Goal: Task Accomplishment & Management: Complete application form

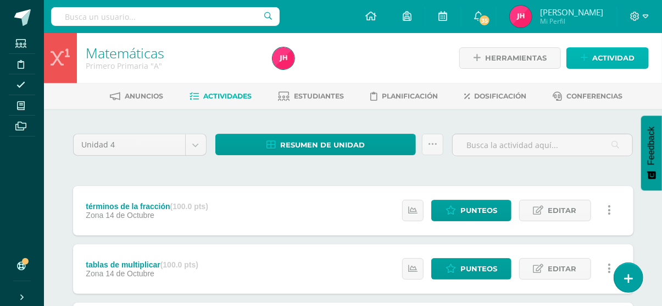
click at [579, 54] on link "Actividad" at bounding box center [608, 57] width 82 height 21
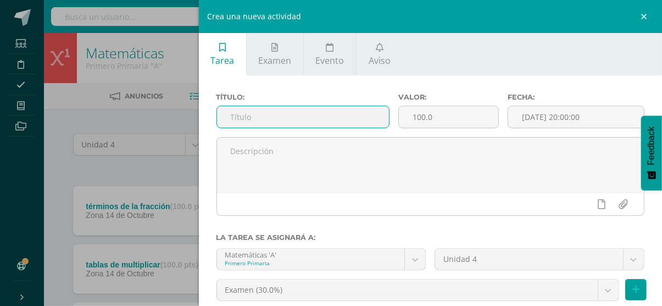
click at [323, 114] on input "text" at bounding box center [303, 116] width 172 height 21
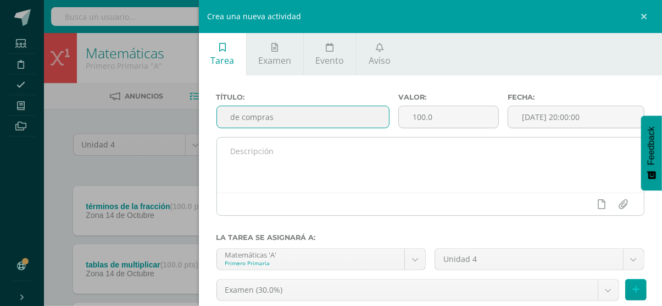
type input "de compras"
click at [288, 195] on div at bounding box center [431, 203] width 428 height 23
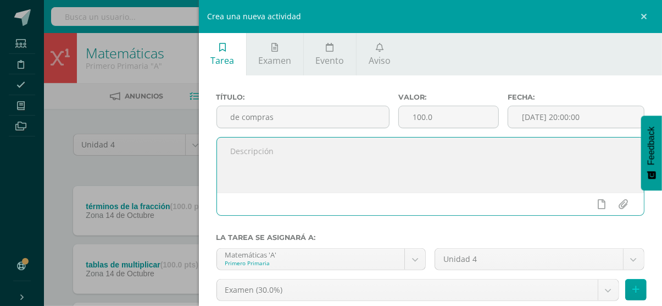
click at [290, 173] on textarea at bounding box center [431, 164] width 428 height 55
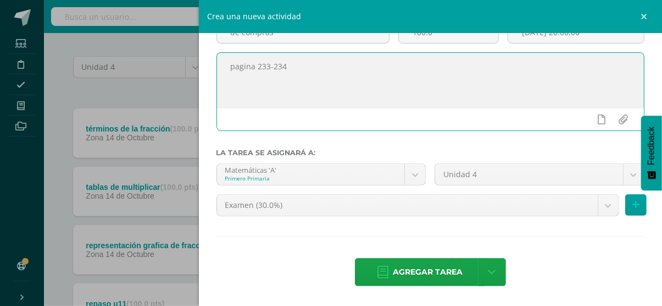
scroll to position [80, 0]
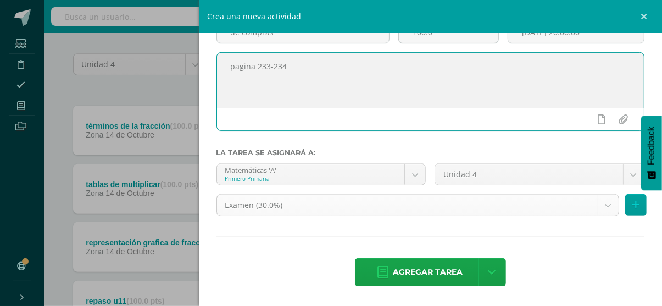
type textarea "pagina 233-234"
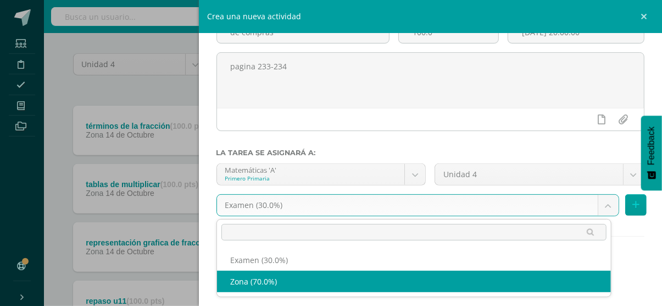
select select "36757"
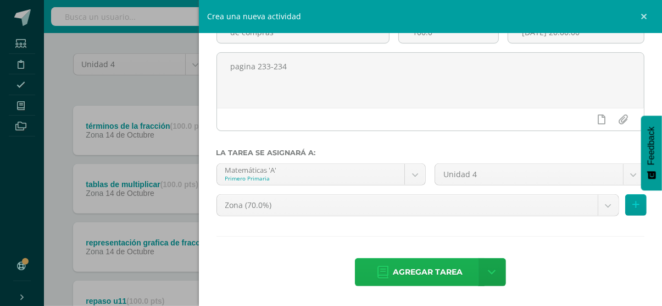
click at [378, 275] on icon at bounding box center [383, 272] width 11 height 12
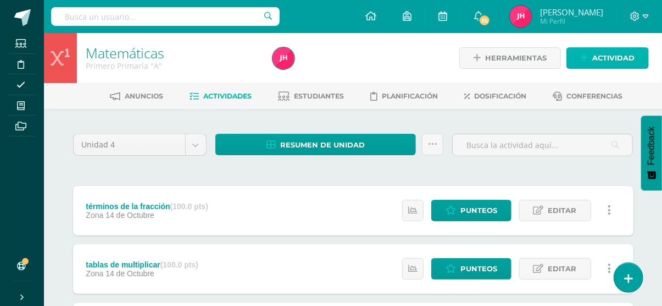
click at [599, 53] on span "Actividad" at bounding box center [614, 58] width 42 height 20
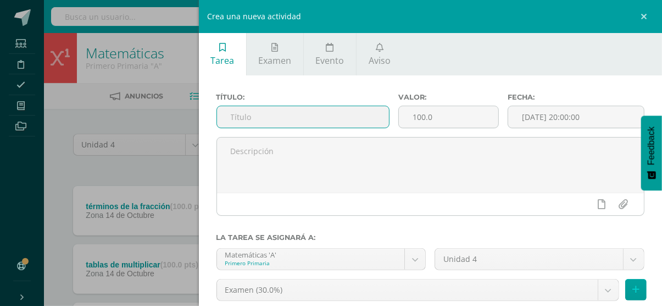
click at [263, 117] on input "text" at bounding box center [303, 116] width 172 height 21
type input "calculo mental"
click at [268, 130] on div "Título: calculo mental" at bounding box center [303, 115] width 182 height 44
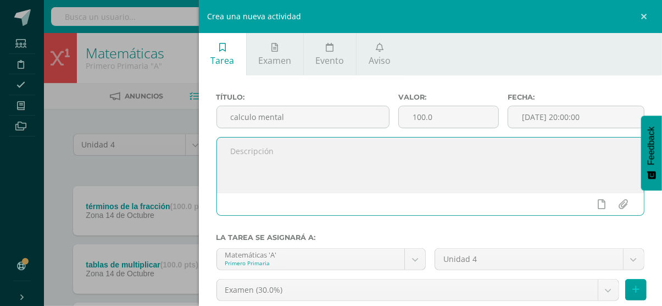
click at [268, 140] on textarea at bounding box center [431, 164] width 428 height 55
type textarea "pagina 236-237"
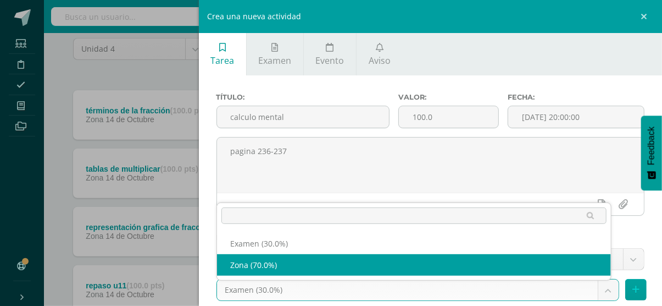
scroll to position [100, 0]
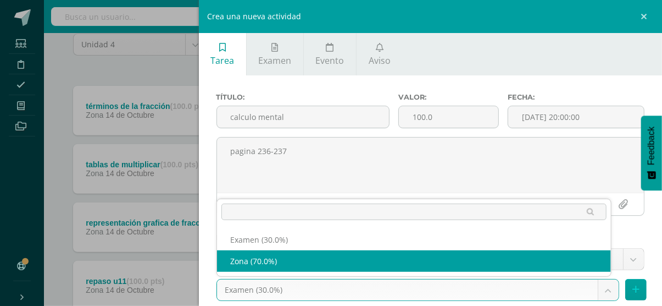
select select "36757"
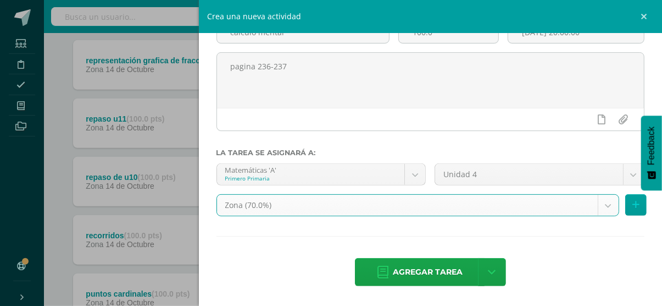
scroll to position [288, 0]
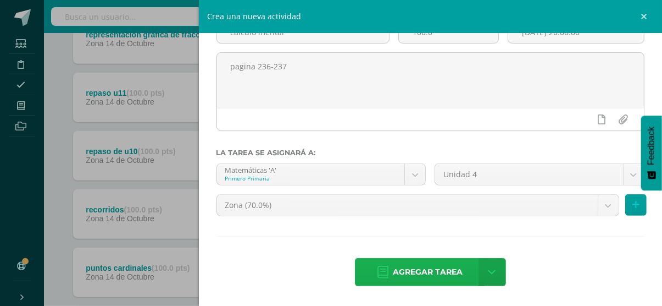
click at [446, 277] on span "Agregar tarea" at bounding box center [428, 271] width 70 height 27
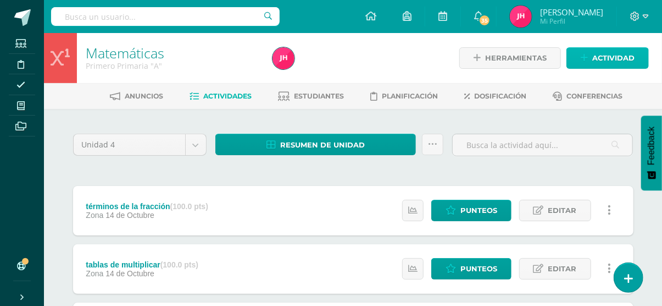
click at [593, 64] on span "Actividad" at bounding box center [614, 58] width 42 height 20
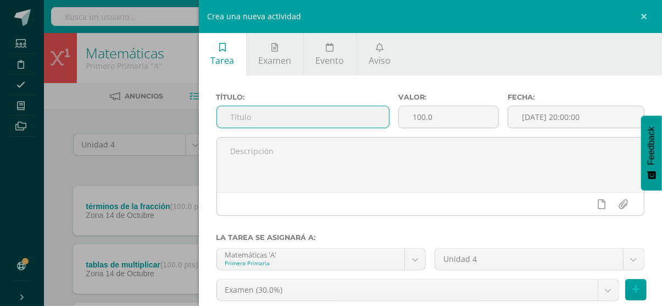
click at [234, 119] on input "text" at bounding box center [303, 116] width 172 height 21
type input "e"
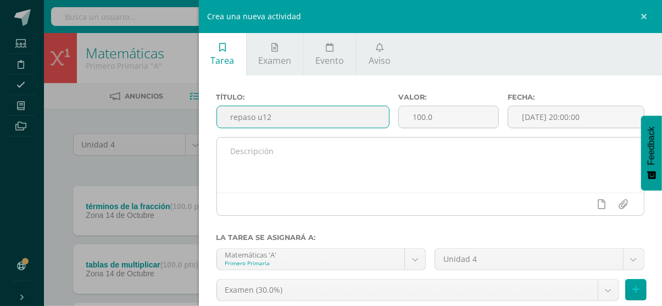
type input "repaso u12"
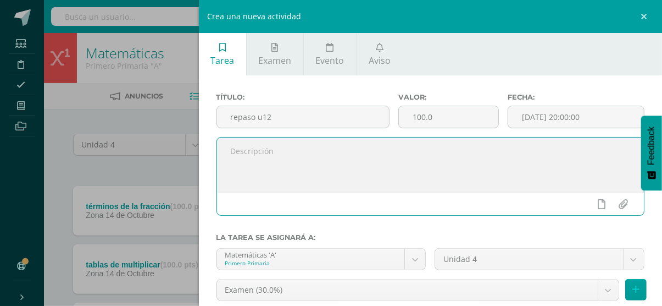
click at [290, 158] on textarea at bounding box center [431, 164] width 428 height 55
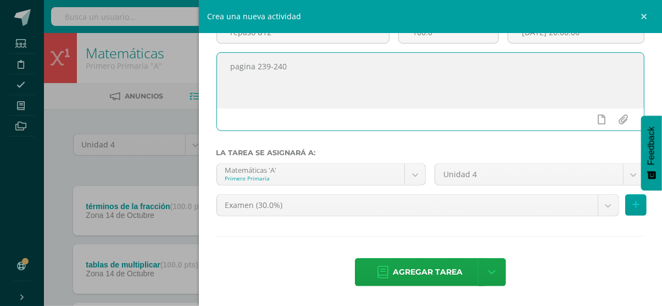
scroll to position [85, 0]
type textarea "pagina 239-240"
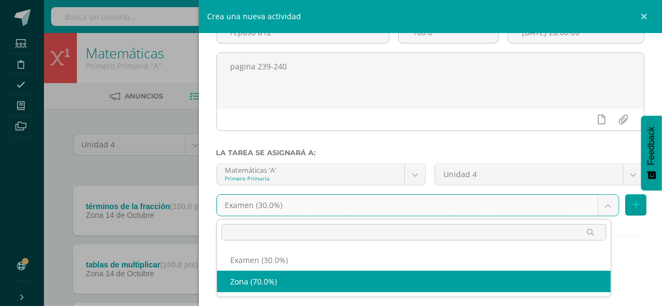
select select "36757"
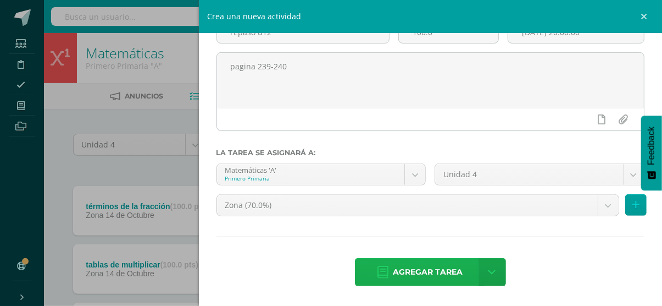
click at [393, 277] on span "Agregar tarea" at bounding box center [428, 271] width 70 height 27
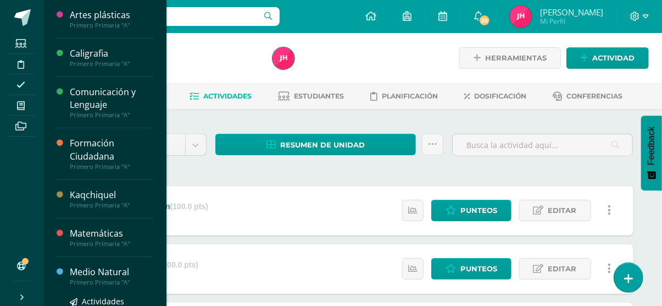
click at [81, 273] on div "Medio Natural" at bounding box center [112, 272] width 84 height 13
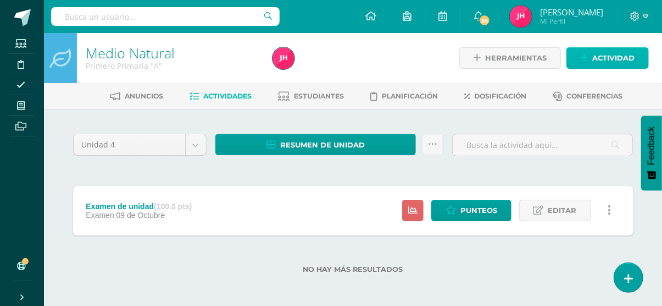
click at [600, 53] on span "Actividad" at bounding box center [614, 58] width 42 height 20
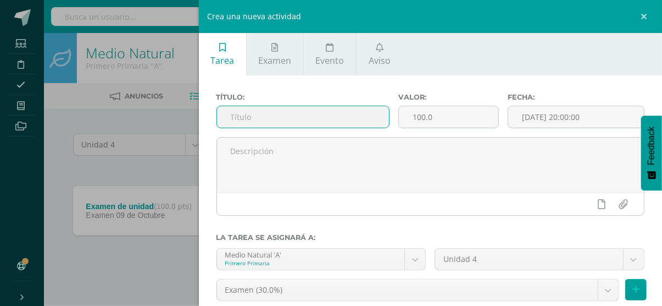
click at [276, 119] on input "text" at bounding box center [303, 116] width 172 height 21
type input "q"
type input "¡"
type input "Q"
type input "\"
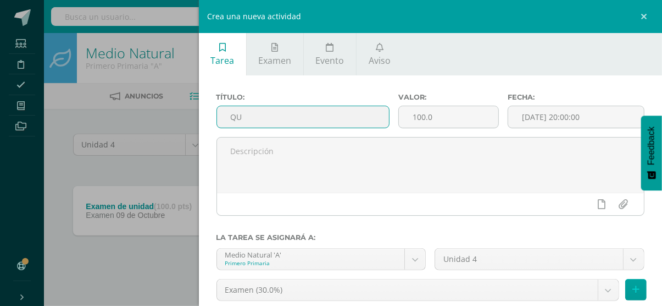
type input "Q"
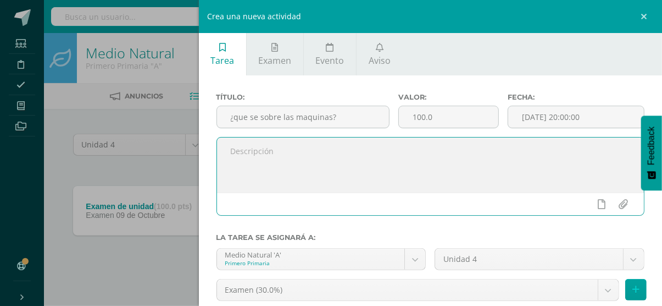
click at [313, 189] on textarea at bounding box center [431, 164] width 428 height 55
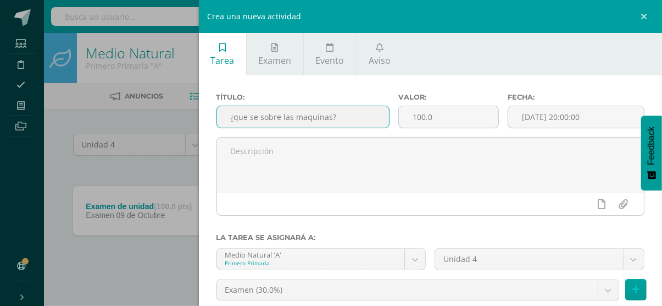
click at [245, 118] on input "¿que se sobre las maquinas?" at bounding box center [303, 116] width 172 height 21
drag, startPoint x: 245, startPoint y: 118, endPoint x: 235, endPoint y: 120, distance: 9.5
click at [235, 120] on input "¿que se sobre las maquinas?" at bounding box center [303, 116] width 172 height 21
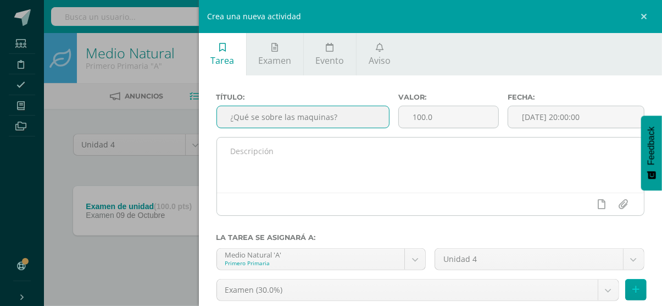
type input "¿Qué se sobre las maquinas?"
click at [252, 197] on div at bounding box center [431, 203] width 428 height 23
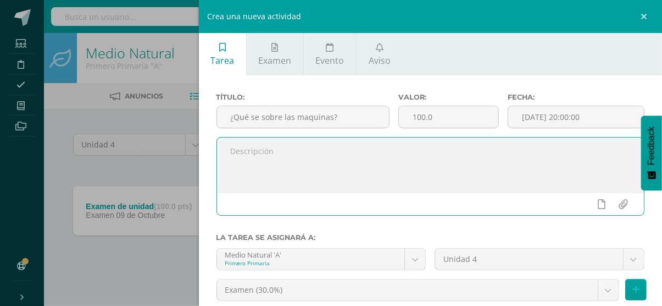
click at [260, 165] on textarea at bounding box center [431, 164] width 428 height 55
type textarea "pagina 121"
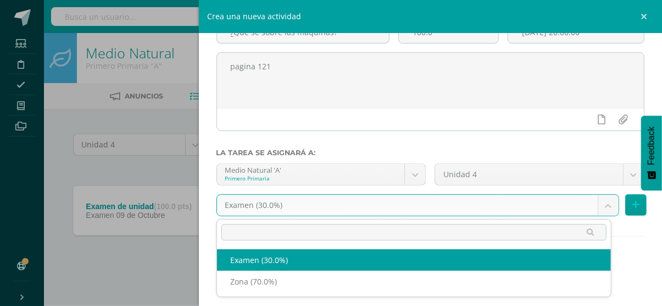
click at [422, 204] on body "Estudiantes Disciplina Asistencia Mis cursos Archivos Soporte Ayuda Reportar un…" at bounding box center [331, 154] width 662 height 308
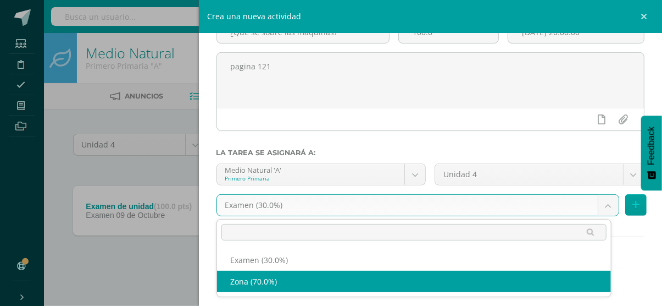
select select "36763"
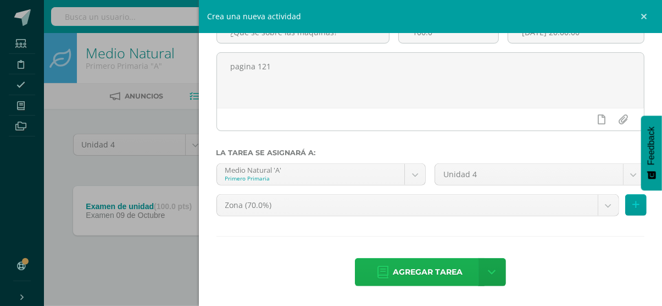
click at [393, 282] on span "Agregar tarea" at bounding box center [428, 271] width 70 height 27
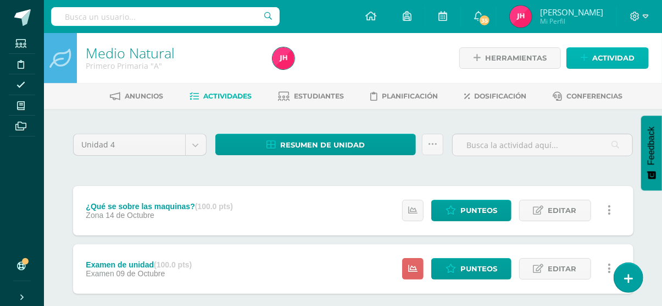
click at [643, 49] on link "Actividad" at bounding box center [608, 57] width 82 height 21
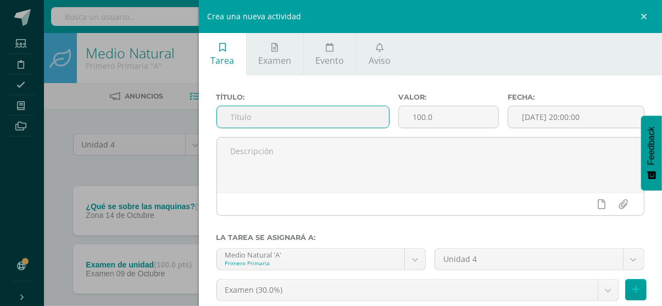
click at [301, 121] on input "text" at bounding box center [303, 116] width 172 height 21
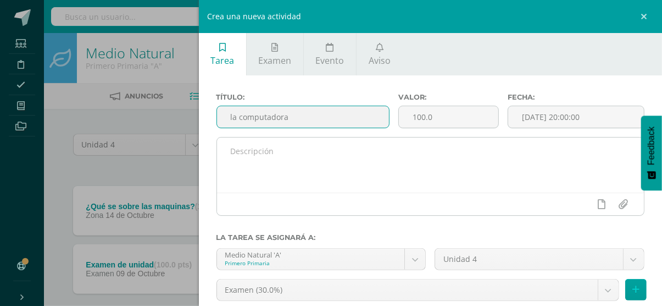
type input "la computadora"
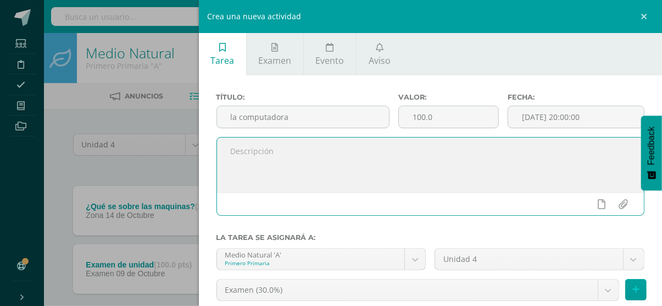
click at [315, 159] on textarea at bounding box center [431, 164] width 428 height 55
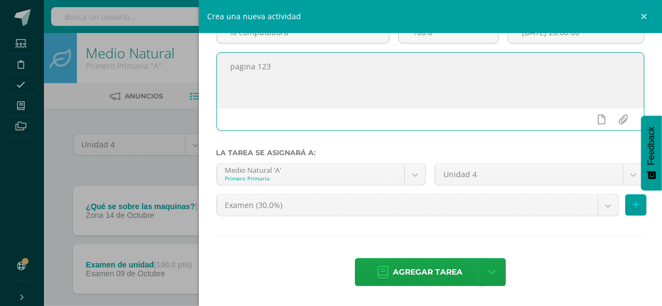
type textarea "pagina 123"
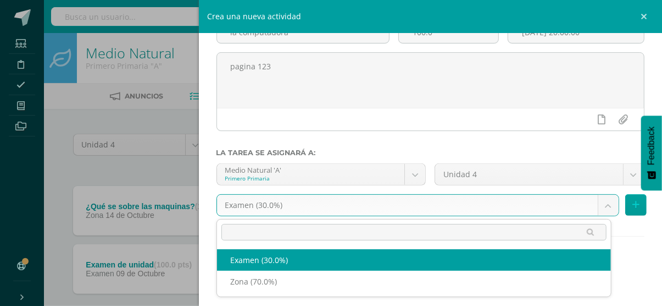
click at [399, 199] on body "Tarea asignada exitosamente Estudiantes Disciplina Asistencia Mis cursos Archiv…" at bounding box center [331, 183] width 662 height 367
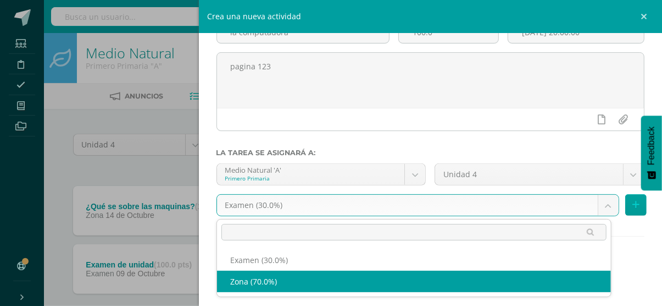
select select "36763"
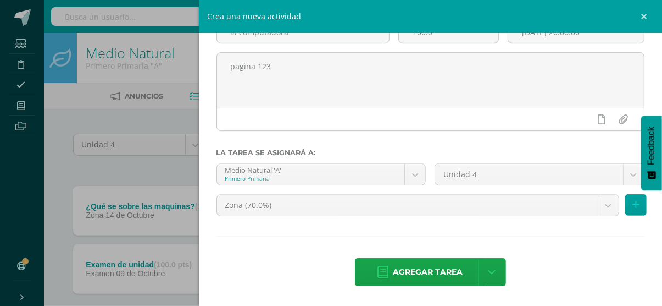
click at [368, 288] on div "Agregar tarea Agregar tarea y ocultar" at bounding box center [431, 273] width 429 height 30
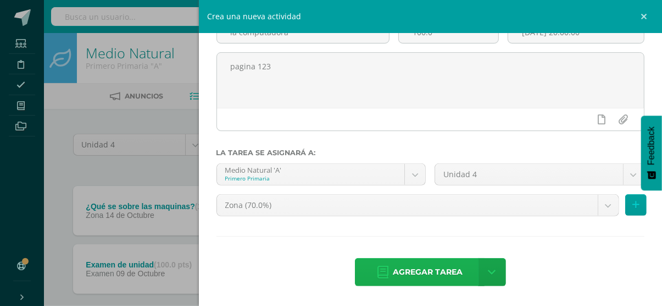
click at [371, 269] on link "Agregar tarea" at bounding box center [420, 272] width 130 height 28
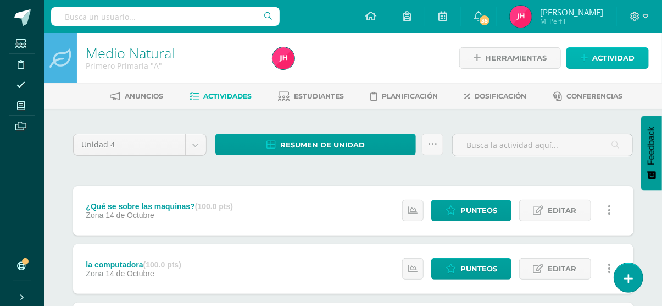
click at [620, 53] on span "Actividad" at bounding box center [614, 58] width 42 height 20
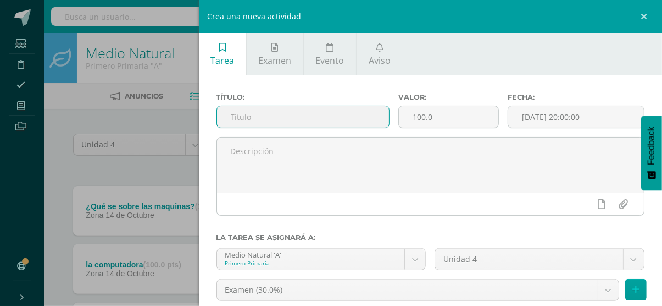
click at [330, 107] on input "text" at bounding box center [303, 116] width 172 height 21
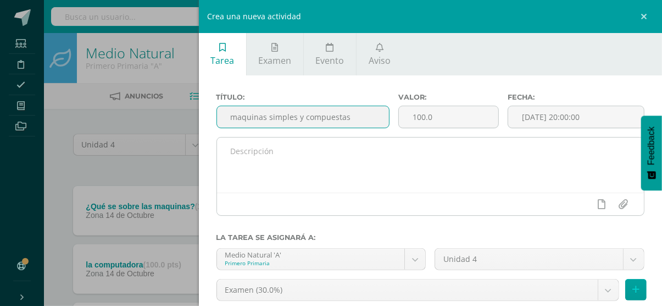
type input "maquinas simples y compuestas"
click at [305, 169] on textarea at bounding box center [431, 164] width 428 height 55
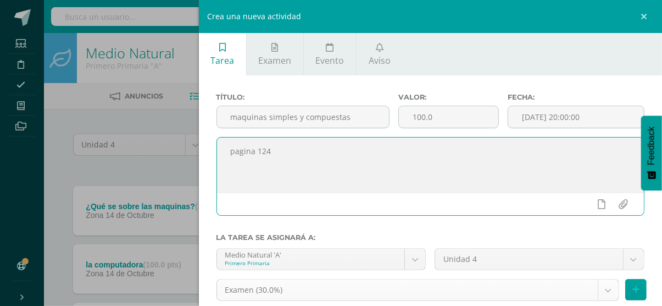
type textarea "pagina 124"
click at [283, 298] on body "Tarea asignada exitosamente Estudiantes Disciplina Asistencia Mis cursos Archiv…" at bounding box center [331, 212] width 662 height 425
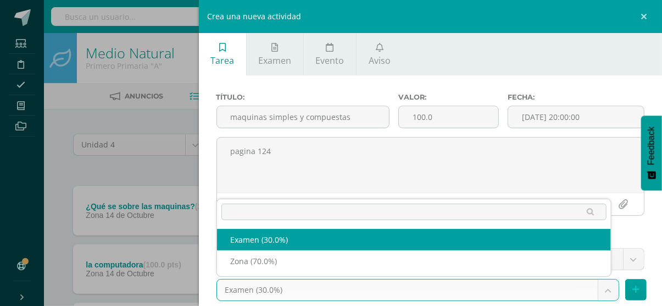
click at [283, 298] on body "Tarea asignada exitosamente Estudiantes Disciplina Asistencia Mis cursos Archiv…" at bounding box center [331, 212] width 662 height 425
click at [283, 290] on body "Tarea asignada exitosamente Estudiantes Disciplina Asistencia Mis cursos Archiv…" at bounding box center [331, 212] width 662 height 425
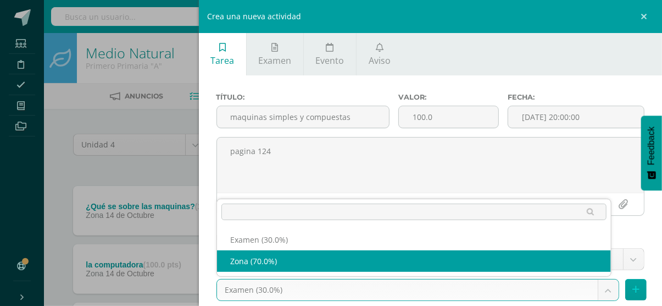
select select "36763"
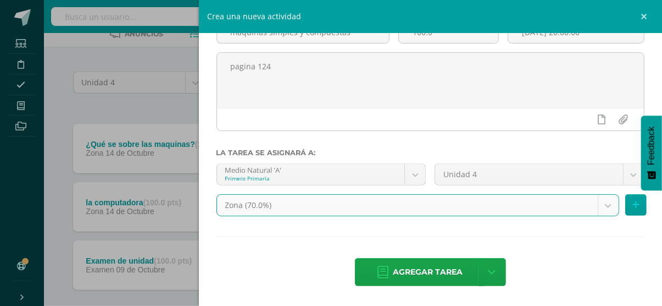
scroll to position [64, 0]
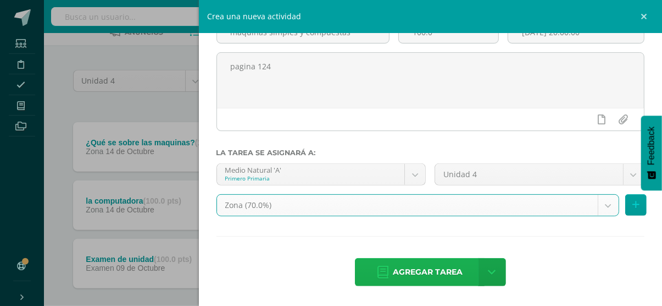
click at [439, 267] on span "Agregar tarea" at bounding box center [428, 271] width 70 height 27
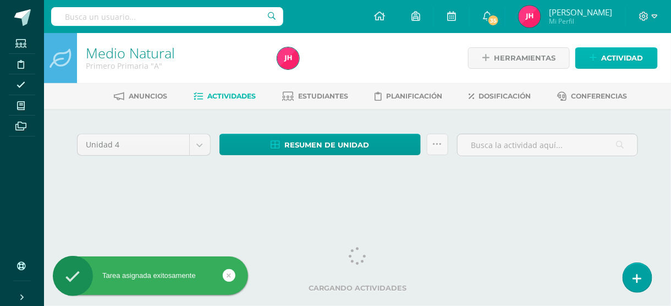
click at [635, 57] on span "Actividad" at bounding box center [622, 58] width 42 height 20
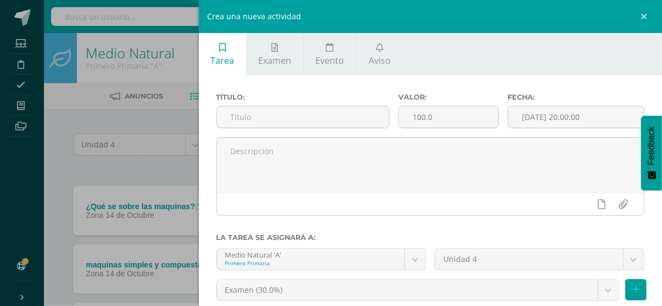
click at [320, 105] on div "Título:" at bounding box center [303, 115] width 182 height 44
click at [320, 110] on input "text" at bounding box center [303, 116] width 172 height 21
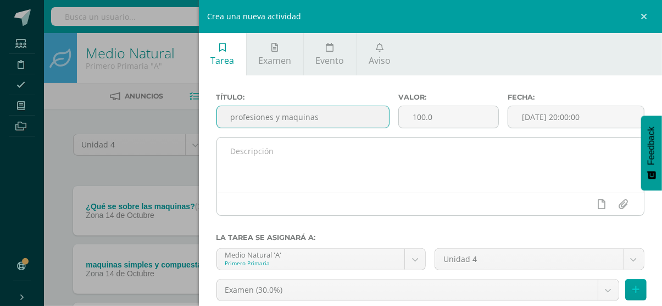
type input "profesiones y maquinas"
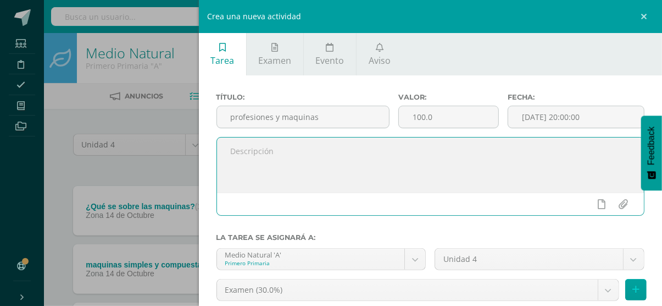
click at [307, 170] on textarea at bounding box center [431, 164] width 428 height 55
type textarea "pagina 125"
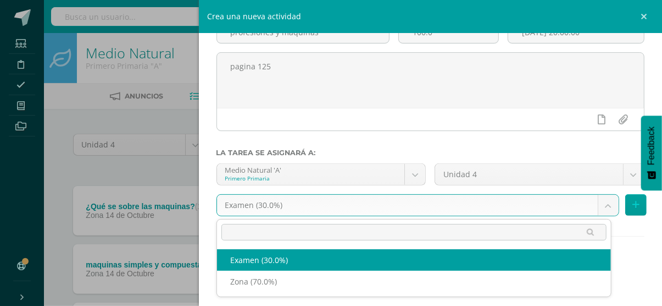
click at [445, 201] on body "Tarea asignada exitosamente Estudiantes Disciplina Asistencia Mis cursos Archiv…" at bounding box center [331, 241] width 662 height 483
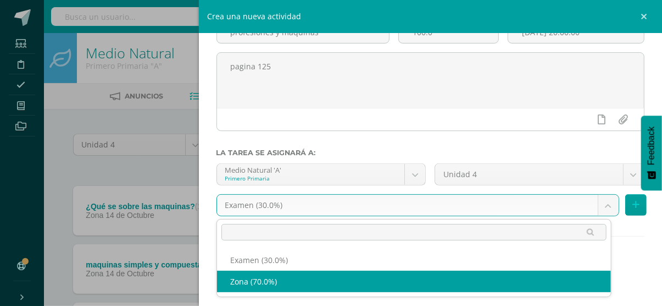
select select "36763"
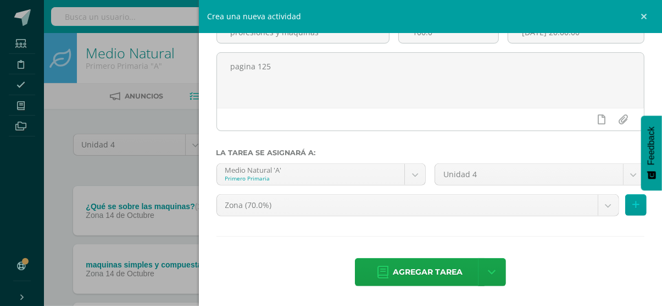
click at [386, 277] on link "Agregar tarea" at bounding box center [420, 272] width 130 height 28
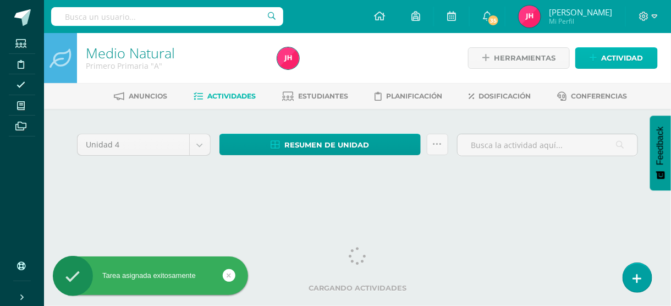
click at [627, 50] on span "Actividad" at bounding box center [622, 58] width 42 height 20
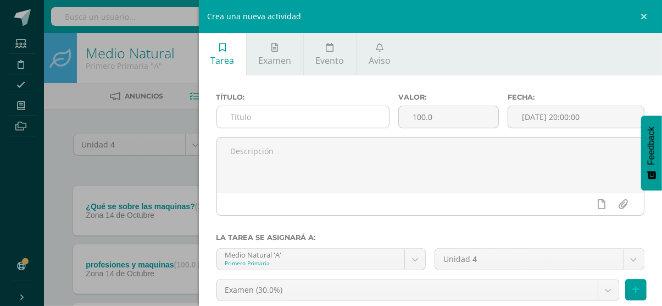
click at [278, 119] on input "text" at bounding box center [303, 116] width 172 height 21
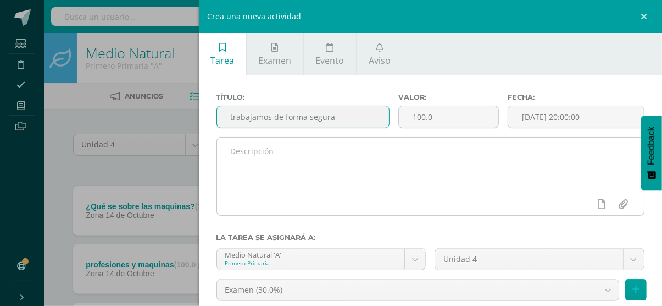
type input "trabajamos de forma segura"
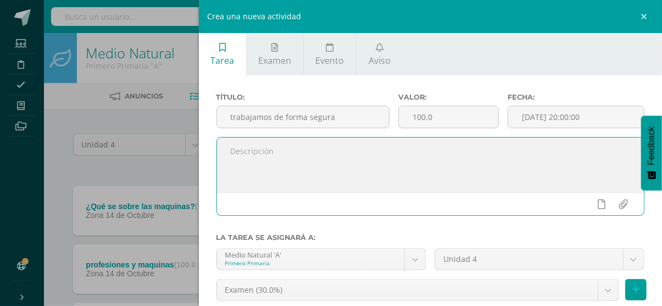
click at [278, 156] on textarea at bounding box center [431, 164] width 428 height 55
type textarea "pagina 126-127"
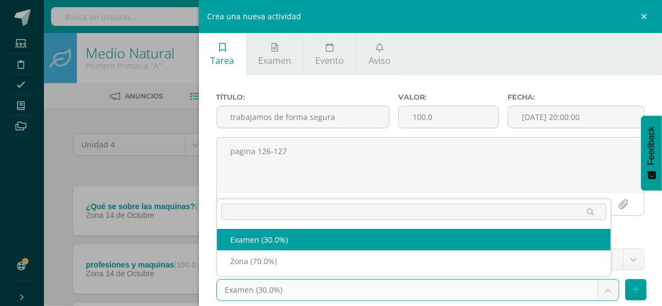
click at [254, 284] on body "Tarea asignada exitosamente Estudiantes Disciplina Asistencia Mis cursos Archiv…" at bounding box center [331, 270] width 662 height 541
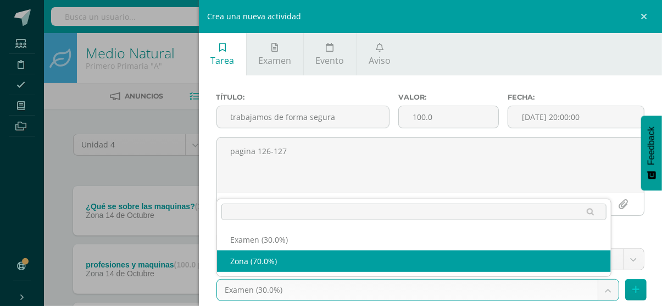
select select "36763"
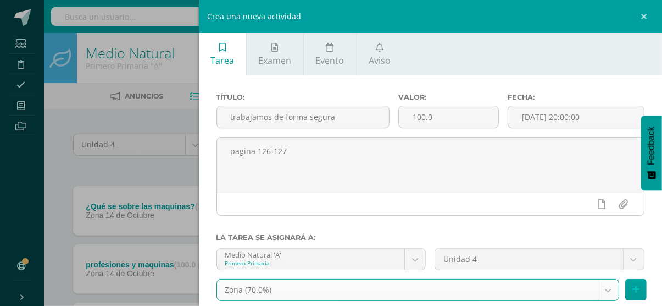
scroll to position [85, 0]
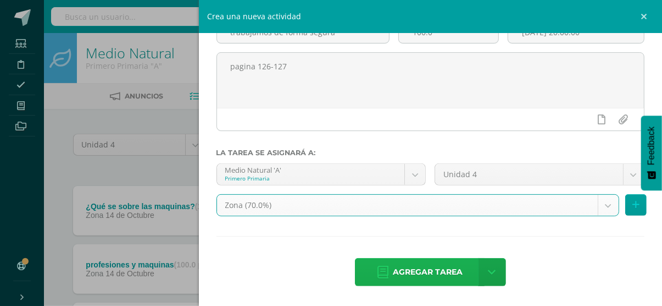
click at [444, 273] on span "Agregar tarea" at bounding box center [428, 271] width 70 height 27
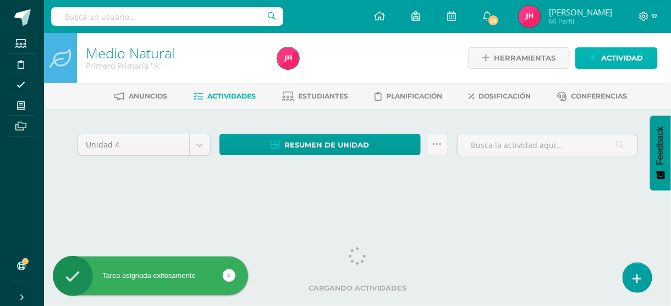
click at [623, 62] on span "Actividad" at bounding box center [622, 58] width 42 height 20
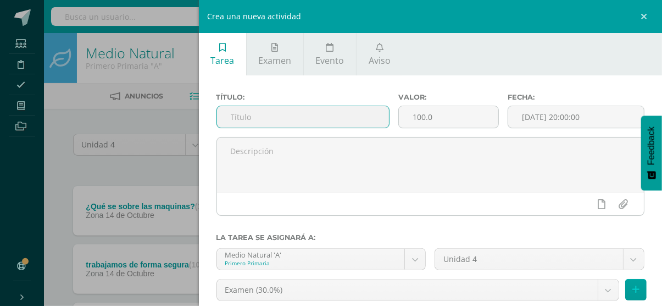
click at [264, 112] on input "text" at bounding box center [303, 116] width 172 height 21
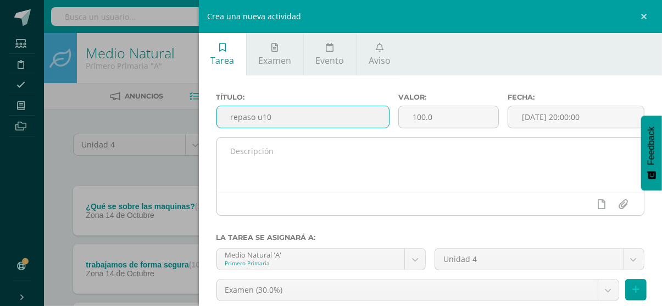
type input "repaso u10"
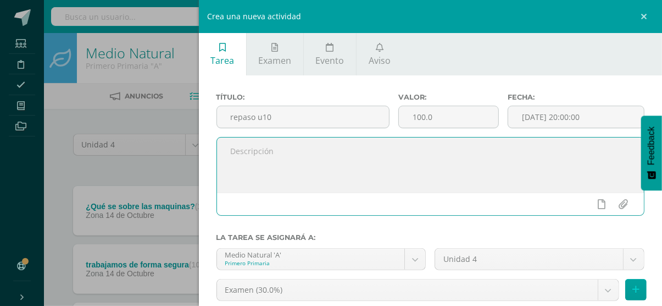
click at [310, 151] on textarea at bounding box center [431, 164] width 428 height 55
type textarea "pagina 130-131"
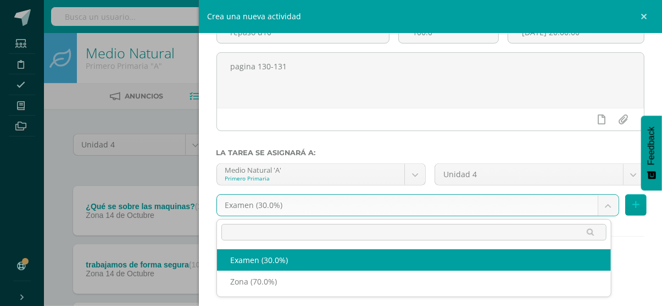
click at [315, 200] on body "Tarea asignada exitosamente Estudiantes Disciplina Asistencia Mis cursos Archiv…" at bounding box center [331, 300] width 662 height 600
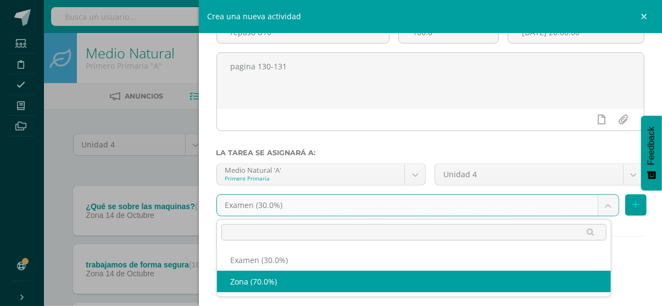
select select "36763"
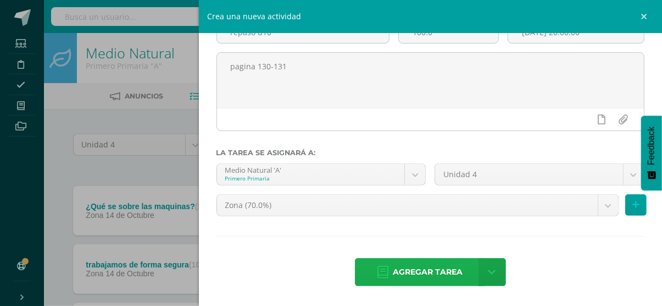
click at [401, 264] on span "Agregar tarea" at bounding box center [428, 271] width 70 height 27
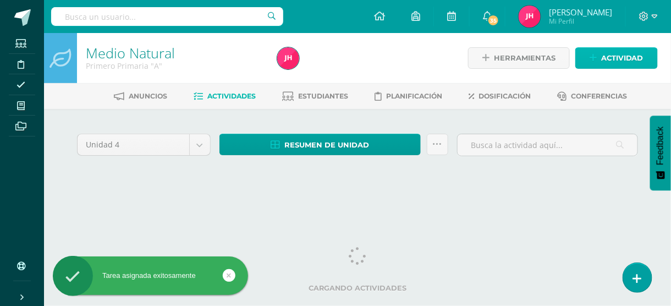
click at [619, 60] on span "Actividad" at bounding box center [622, 58] width 42 height 20
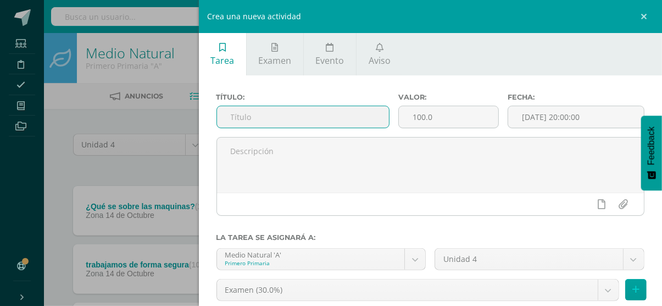
click at [256, 112] on input "text" at bounding box center [303, 116] width 172 height 21
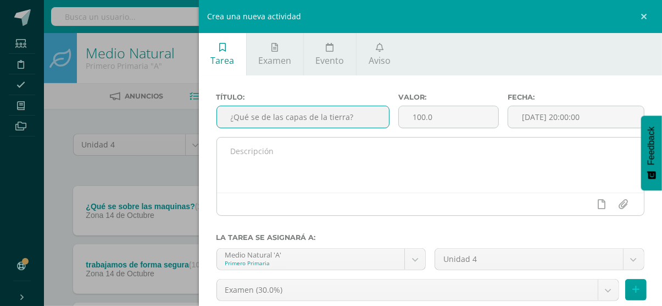
type input "¿Qué se de las capas de la tierra?"
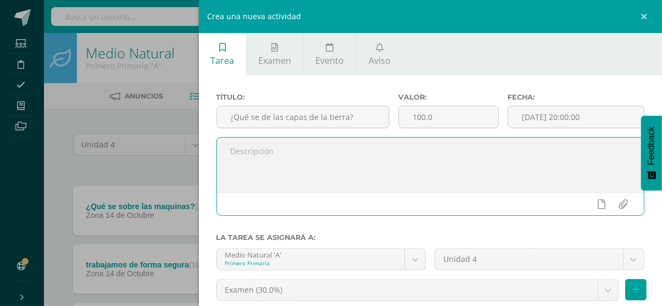
click at [250, 156] on textarea at bounding box center [431, 164] width 428 height 55
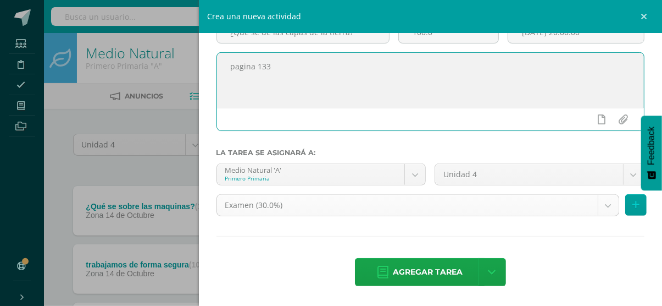
type textarea "pagina 133"
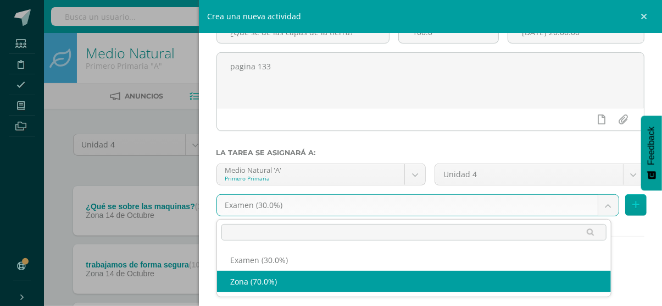
select select "36763"
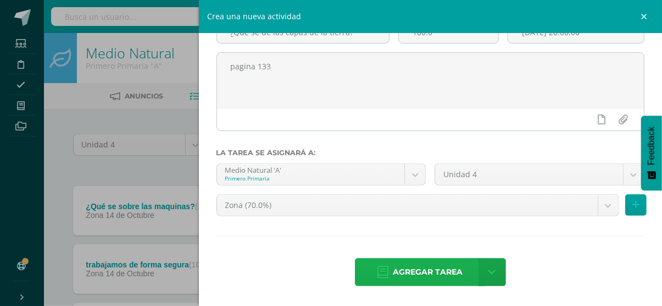
click at [372, 273] on link "Agregar tarea" at bounding box center [420, 272] width 130 height 28
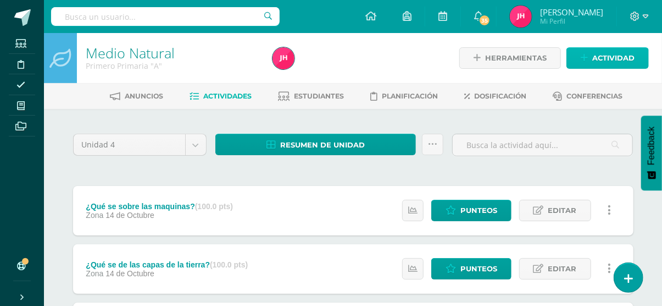
click at [632, 64] on span "Actividad" at bounding box center [614, 58] width 42 height 20
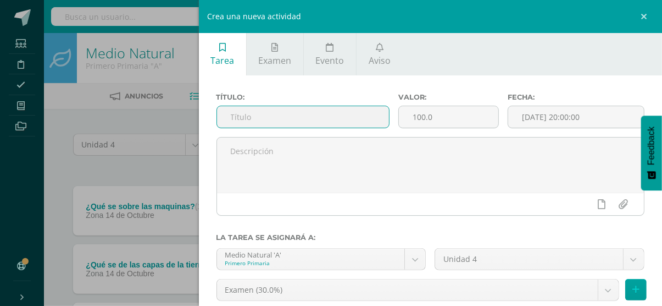
click at [306, 121] on input "text" at bounding box center [303, 116] width 172 height 21
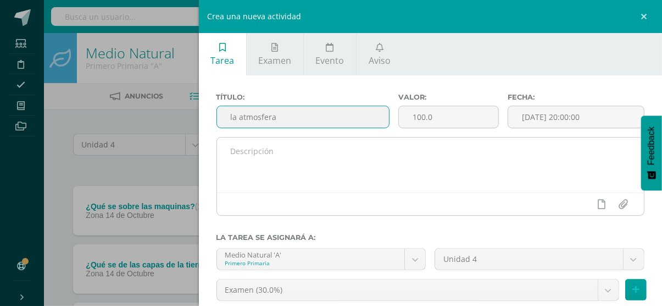
type input "la atmosfera"
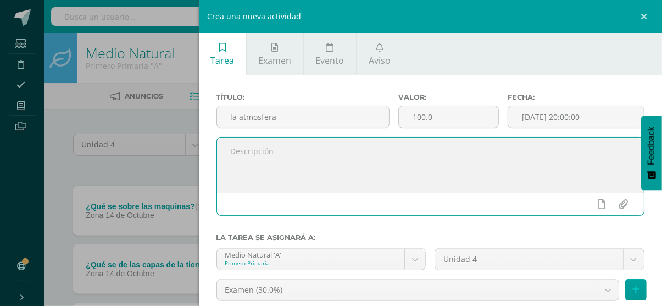
drag, startPoint x: 295, startPoint y: 158, endPoint x: 224, endPoint y: -37, distance: 207.5
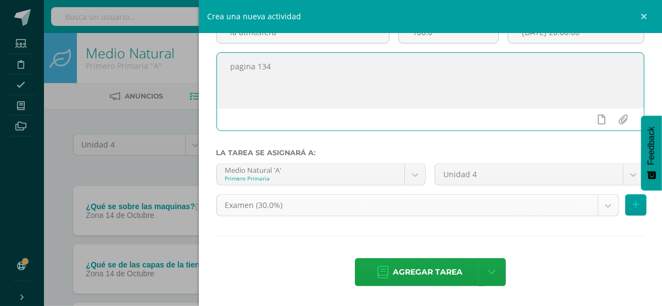
type textarea "pagina 134"
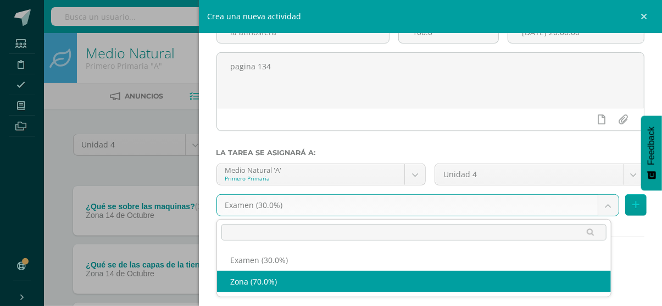
select select "36763"
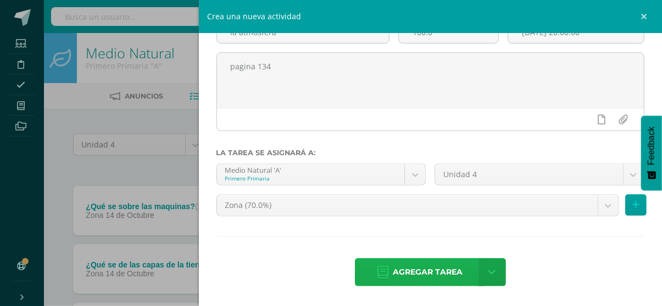
click at [404, 270] on span "Agregar tarea" at bounding box center [428, 271] width 70 height 27
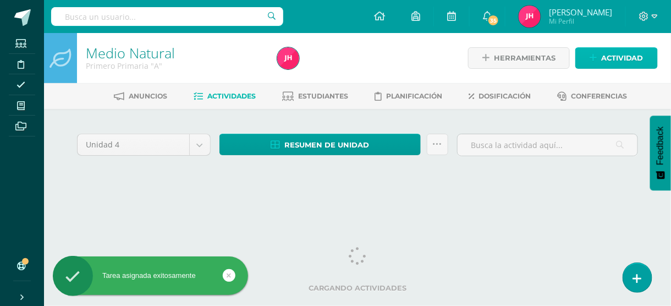
click at [632, 62] on span "Actividad" at bounding box center [622, 58] width 42 height 20
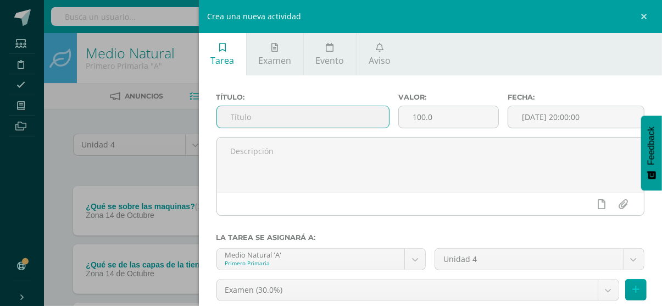
click at [271, 108] on input "text" at bounding box center [303, 116] width 172 height 21
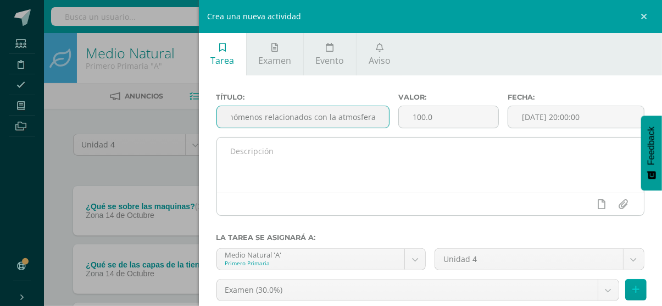
type input "fenómenos relacionados con la atmosfera"
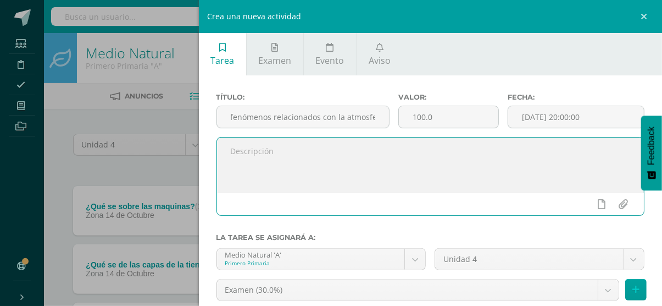
click at [280, 169] on textarea at bounding box center [431, 164] width 428 height 55
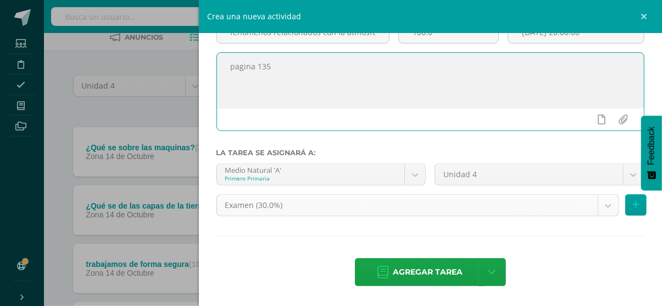
scroll to position [59, 0]
type textarea "pagina 135"
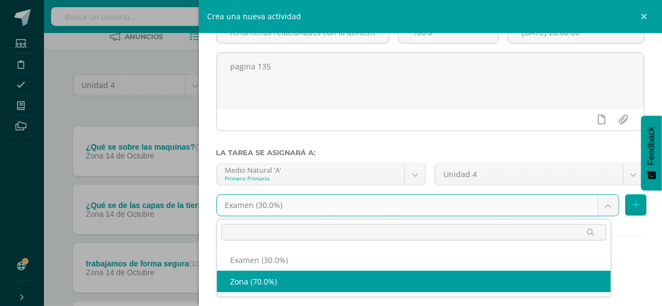
select select "36763"
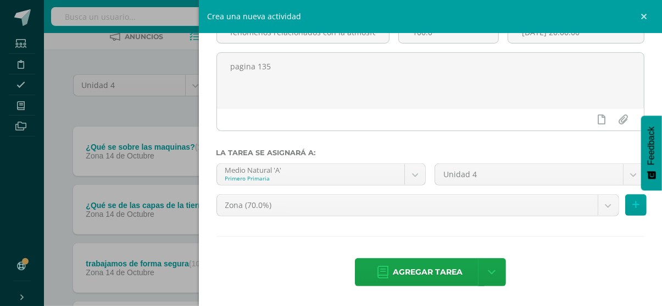
click at [405, 286] on div "Agregar tarea Agregar tarea y ocultar" at bounding box center [431, 273] width 429 height 30
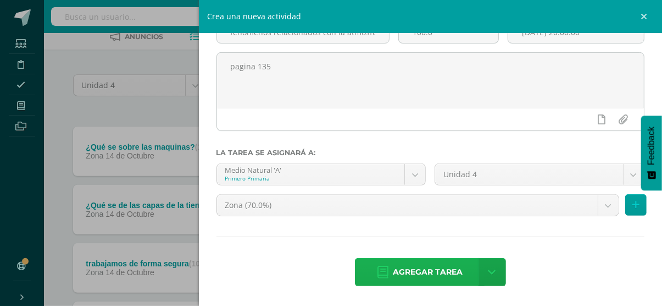
click at [405, 283] on span "Agregar tarea" at bounding box center [428, 271] width 70 height 27
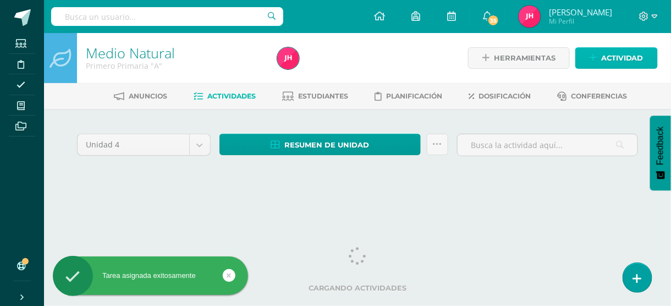
click at [599, 56] on link "Actividad" at bounding box center [616, 57] width 82 height 21
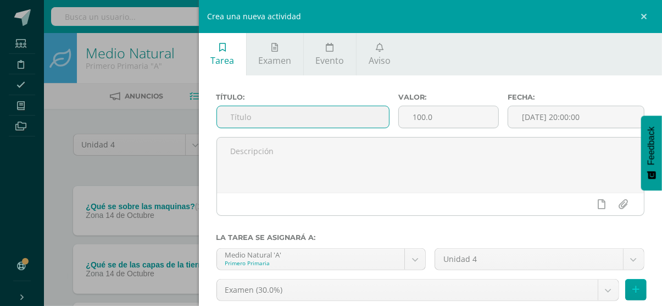
click at [266, 120] on input "text" at bounding box center [303, 116] width 172 height 21
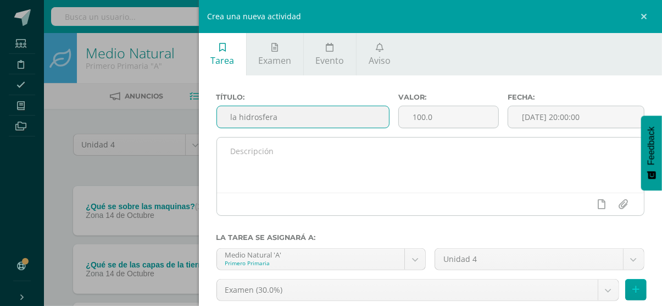
type input "la hidrosfera"
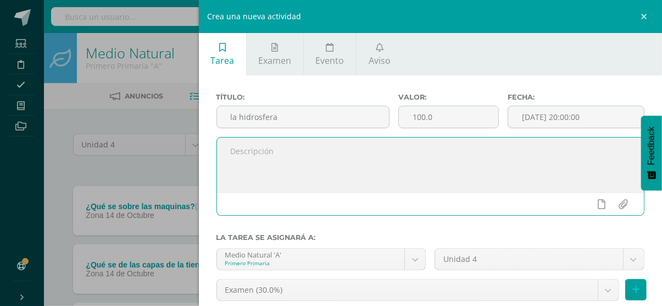
click at [246, 163] on textarea at bounding box center [431, 164] width 428 height 55
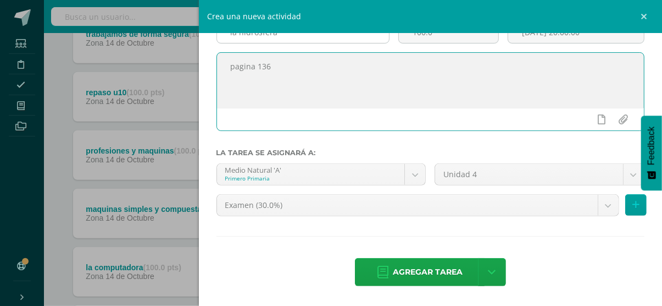
scroll to position [289, 0]
type textarea "pagina 136"
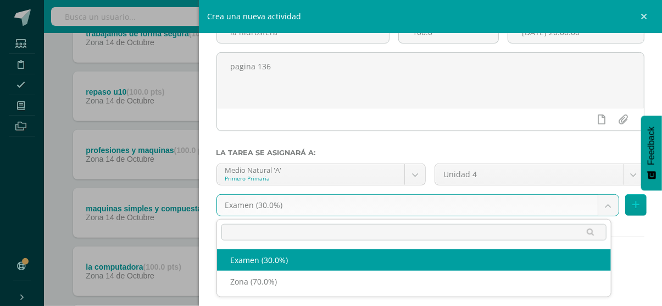
click at [344, 214] on body "Tarea asignada exitosamente Estudiantes Disciplina Asistencia Mis cursos Archiv…" at bounding box center [331, 127] width 662 height 833
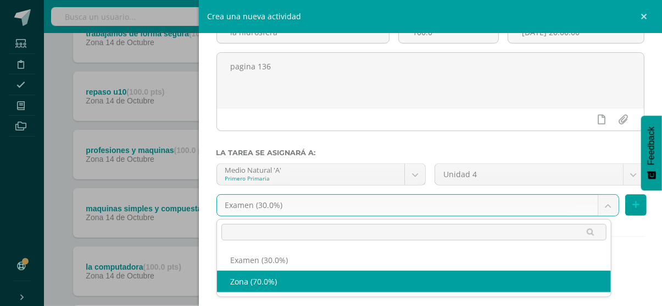
select select "36763"
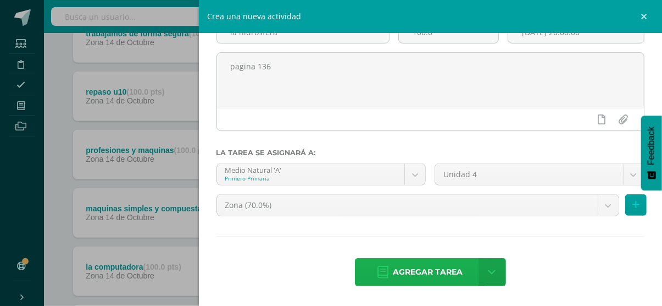
click at [403, 261] on span "Agregar tarea" at bounding box center [428, 271] width 70 height 27
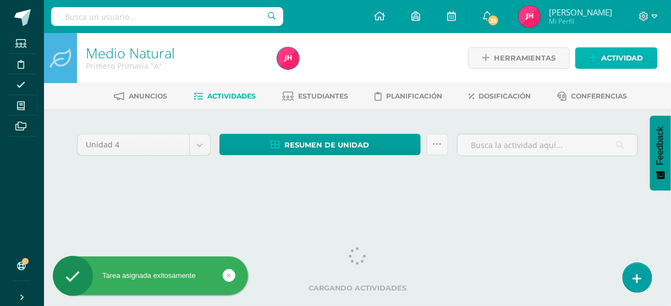
click at [600, 65] on link "Actividad" at bounding box center [616, 57] width 82 height 21
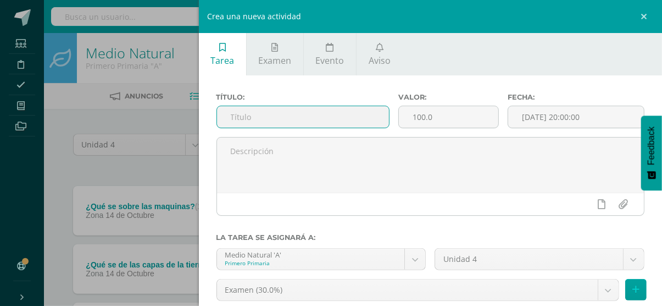
click at [300, 108] on input "text" at bounding box center [303, 116] width 172 height 21
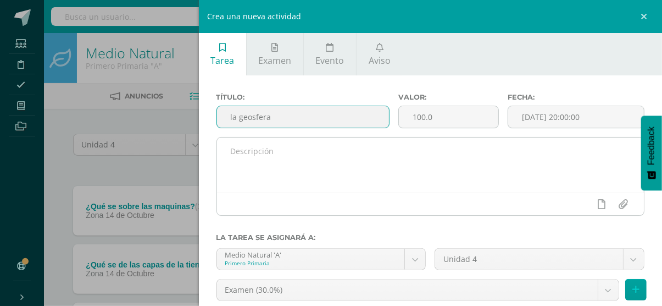
type input "la geosfera"
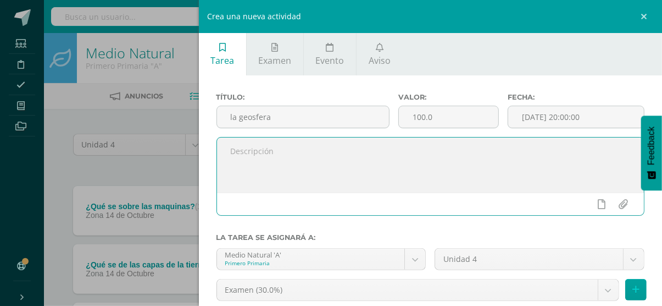
click at [269, 157] on textarea at bounding box center [431, 164] width 428 height 55
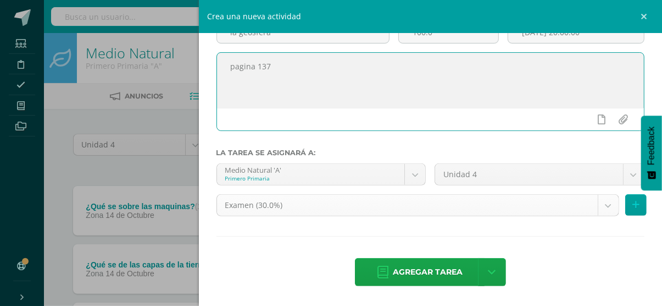
type textarea "pagina 137"
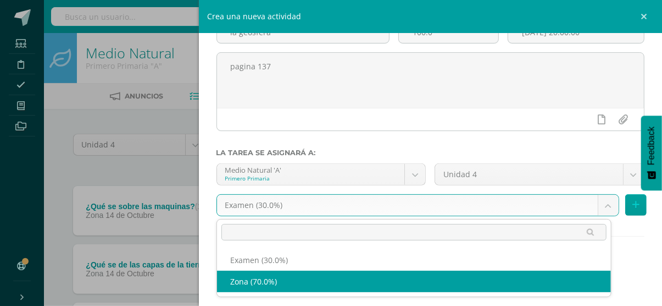
select select "36763"
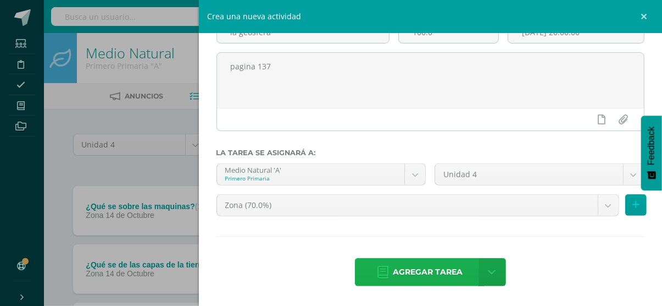
click at [387, 269] on link "Agregar tarea" at bounding box center [420, 272] width 130 height 28
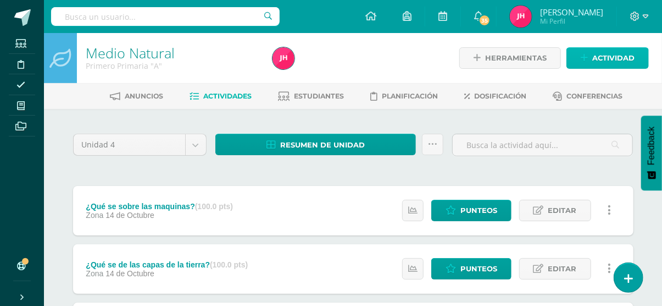
click at [607, 57] on span "Actividad" at bounding box center [614, 58] width 42 height 20
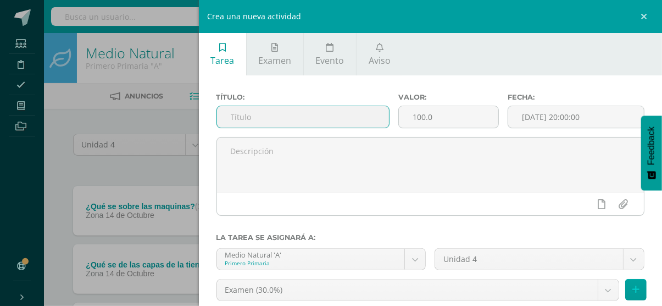
click at [236, 109] on input "text" at bounding box center [303, 116] width 172 height 21
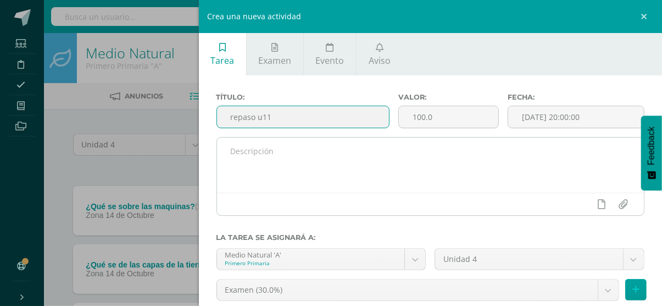
type input "repaso u11"
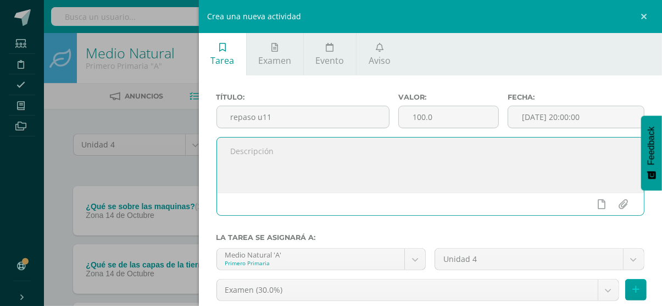
click at [249, 185] on textarea at bounding box center [431, 164] width 428 height 55
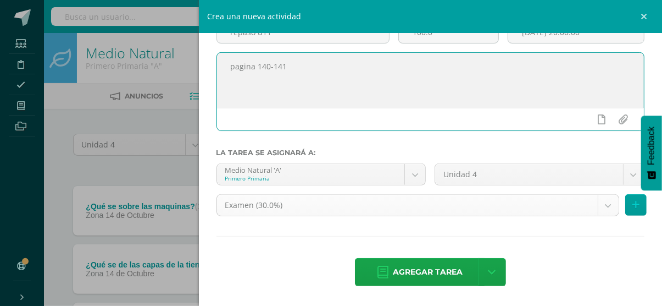
type textarea "pagina 140-141"
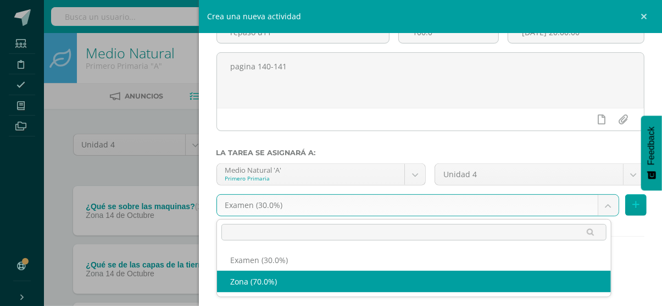
select select "36763"
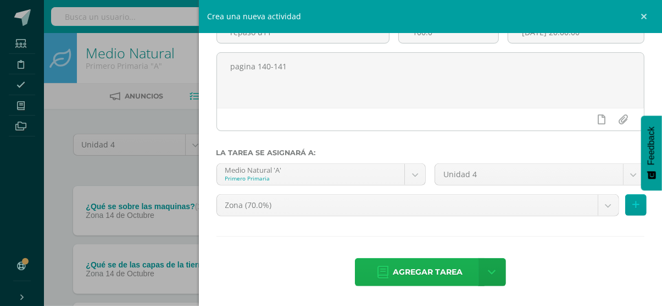
click at [384, 274] on icon at bounding box center [383, 272] width 11 height 12
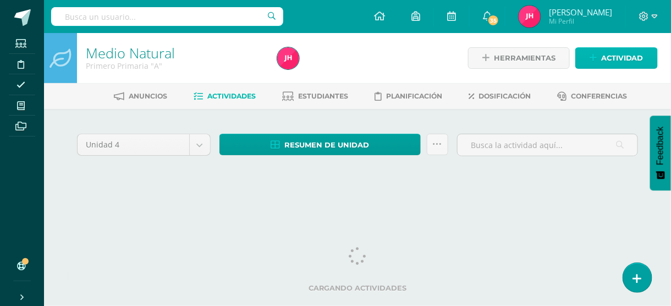
click at [638, 54] on span "Actividad" at bounding box center [622, 58] width 42 height 20
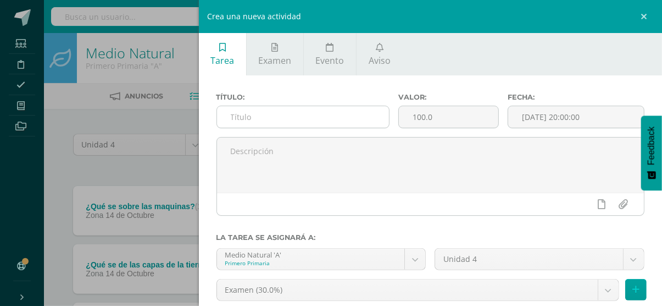
click at [246, 106] on div at bounding box center [303, 117] width 173 height 23
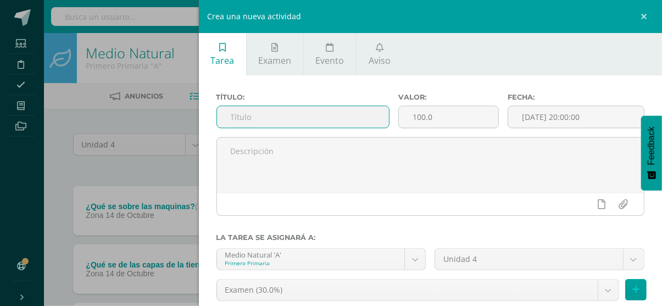
click at [246, 111] on input "text" at bounding box center [303, 116] width 172 height 21
type input "'"
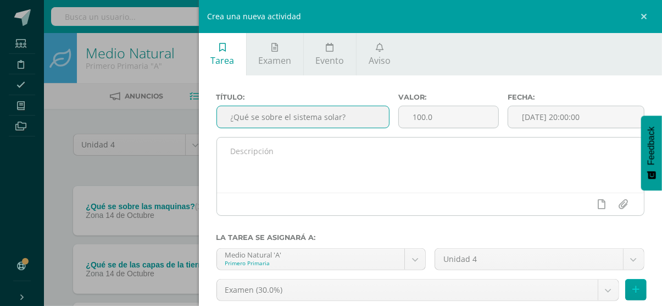
type input "¿Qué se sobre el sistema solar?"
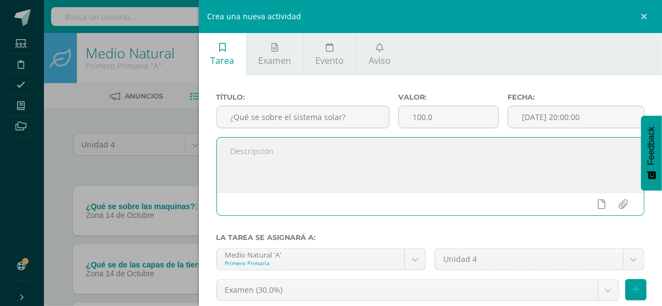
click at [249, 158] on textarea at bounding box center [431, 164] width 428 height 55
type textarea "pagina 143"
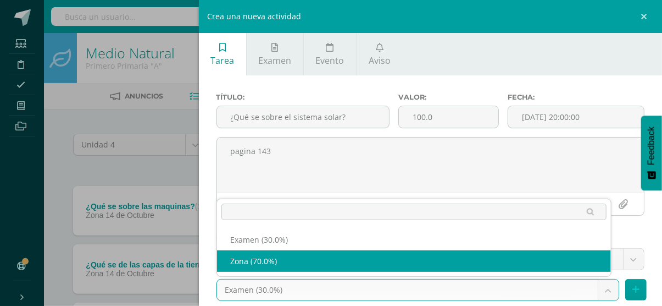
select select "36763"
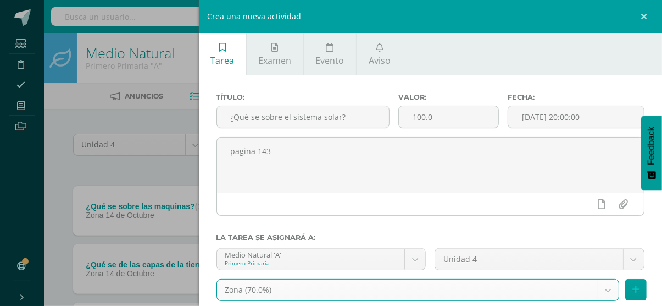
scroll to position [85, 0]
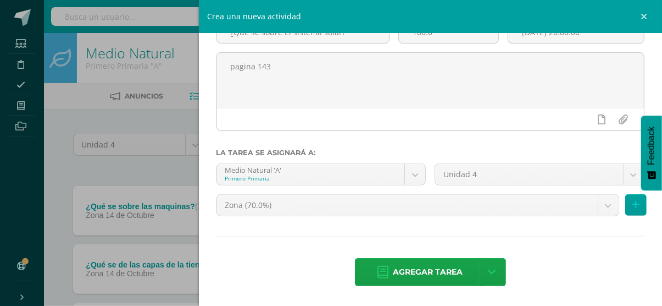
click at [395, 266] on span "Agregar tarea" at bounding box center [428, 271] width 70 height 27
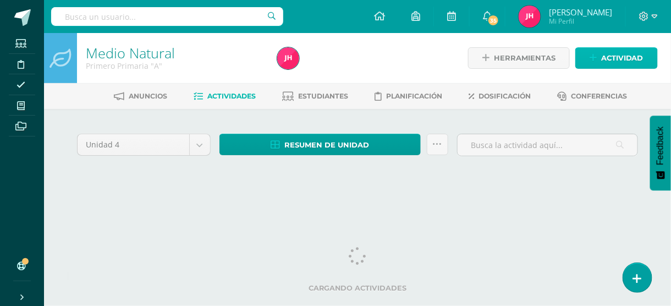
click at [616, 65] on span "Actividad" at bounding box center [622, 58] width 42 height 20
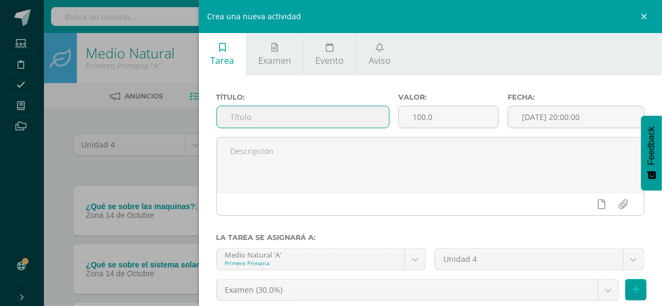
click at [256, 122] on input "text" at bounding box center [303, 116] width 172 height 21
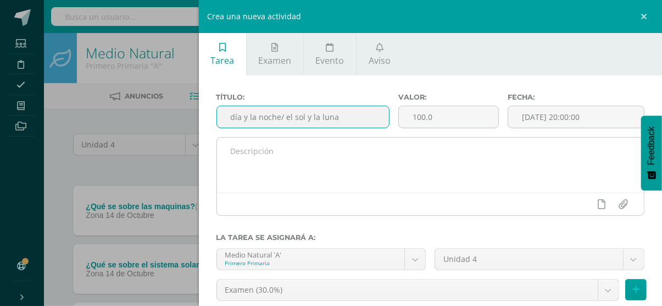
type input "día y la noche/ el sol y la luna"
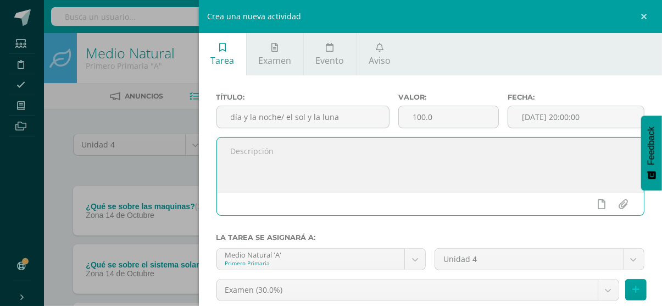
click at [248, 161] on textarea at bounding box center [431, 164] width 428 height 55
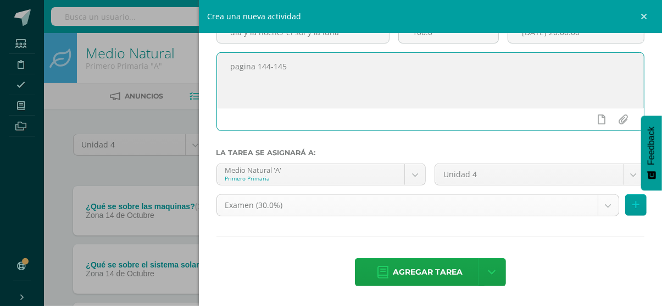
type textarea "pagina 144-145"
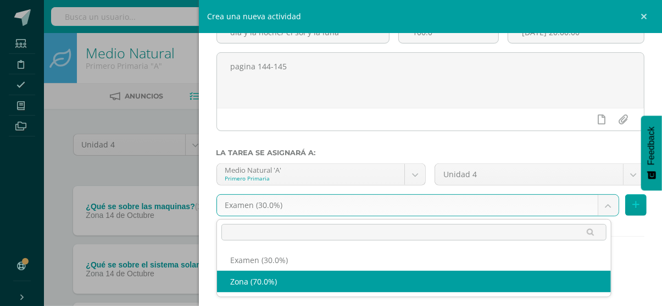
select select "36763"
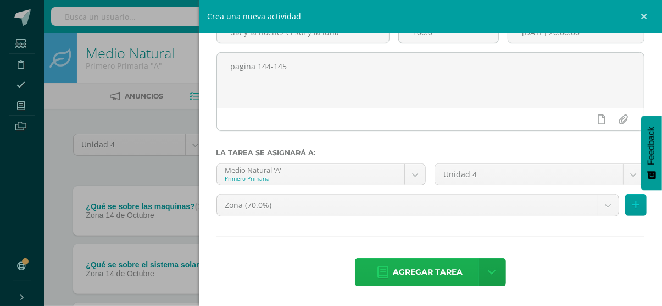
click at [393, 268] on span "Agregar tarea" at bounding box center [428, 271] width 70 height 27
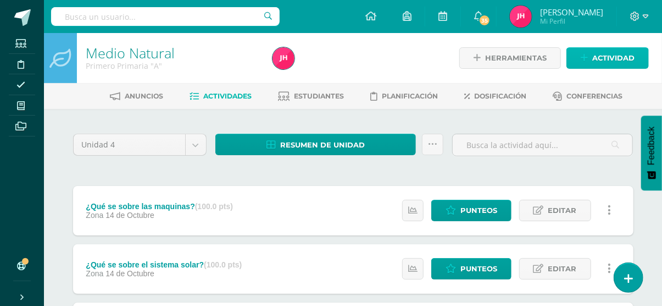
click at [613, 57] on span "Actividad" at bounding box center [614, 58] width 42 height 20
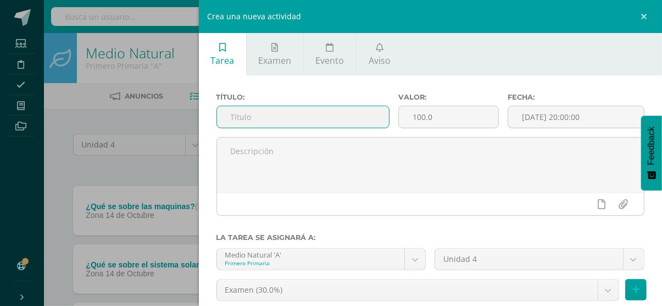
click at [320, 124] on input "text" at bounding box center [303, 116] width 172 height 21
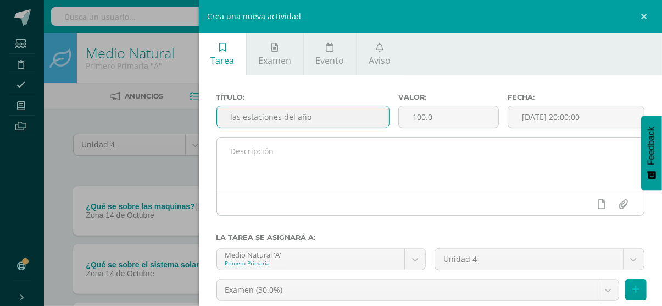
type input "las estaciones del año"
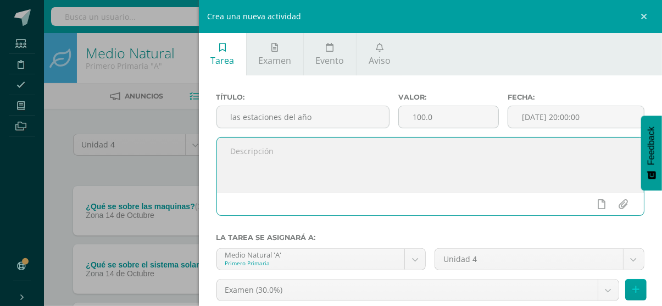
click at [303, 157] on textarea at bounding box center [431, 164] width 428 height 55
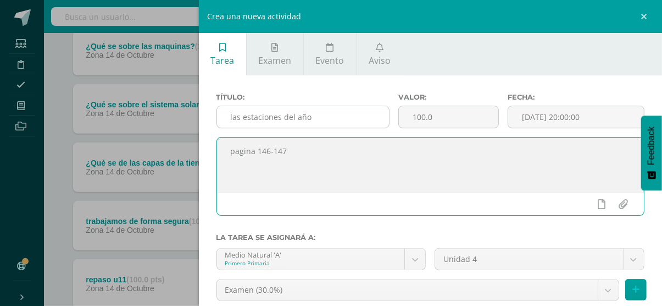
scroll to position [85, 0]
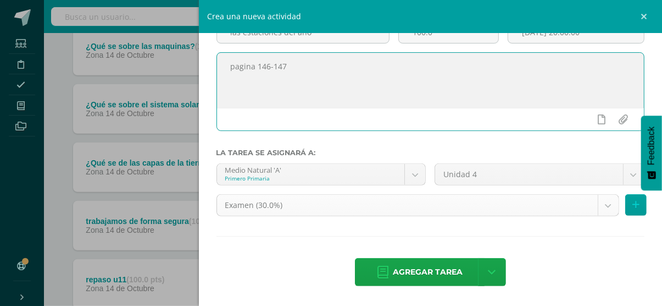
type textarea "pagina 146-147"
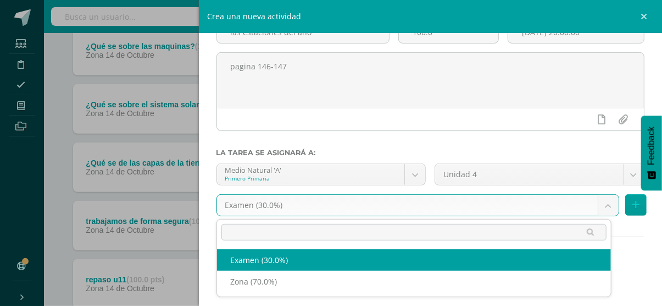
click at [343, 214] on body "Tarea asignada exitosamente Estudiantes Disciplina Asistencia Mis cursos Archiv…" at bounding box center [331, 254] width 662 height 829
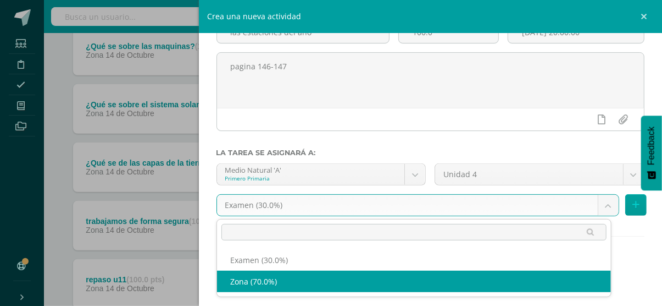
select select "36763"
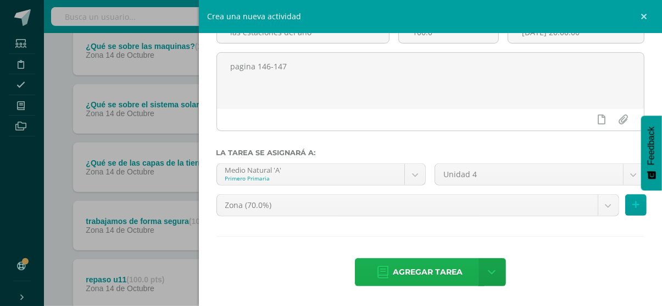
click at [393, 276] on span "Agregar tarea" at bounding box center [428, 271] width 70 height 27
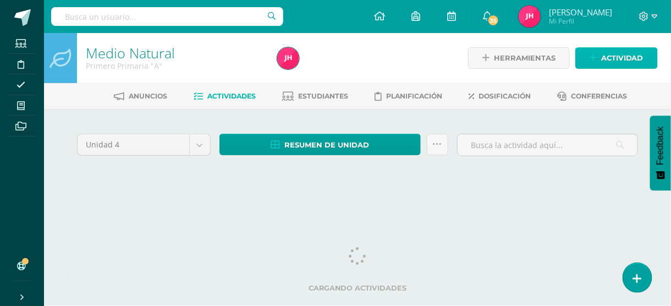
click at [621, 61] on span "Actividad" at bounding box center [622, 58] width 42 height 20
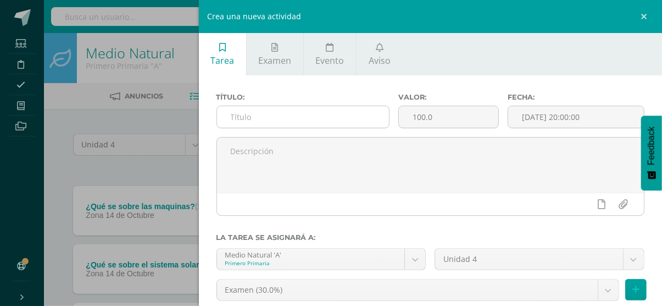
click at [252, 115] on input "text" at bounding box center [303, 116] width 172 height 21
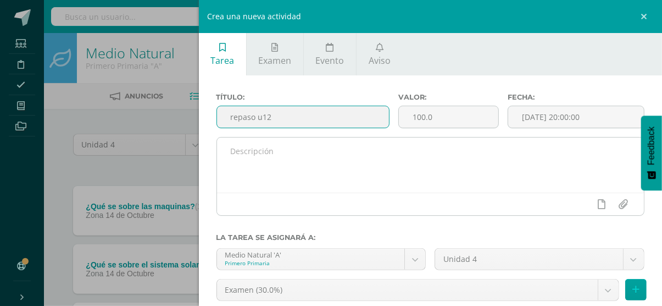
type input "repaso u12"
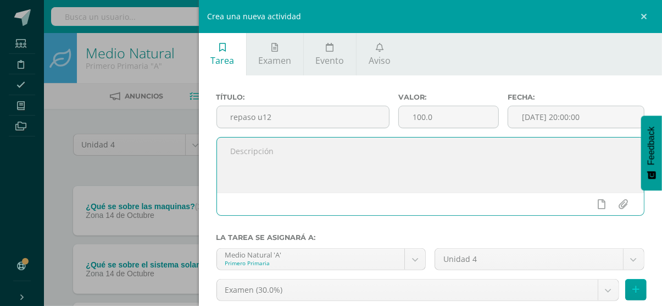
click at [284, 163] on textarea at bounding box center [431, 164] width 428 height 55
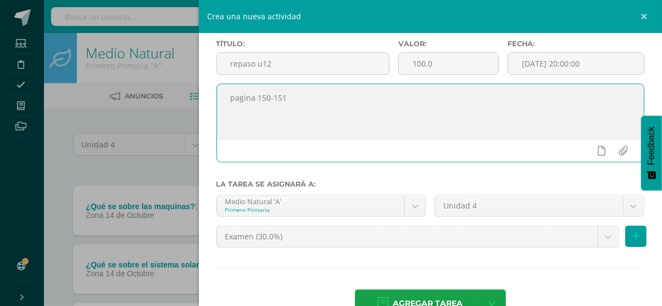
scroll to position [48, 0]
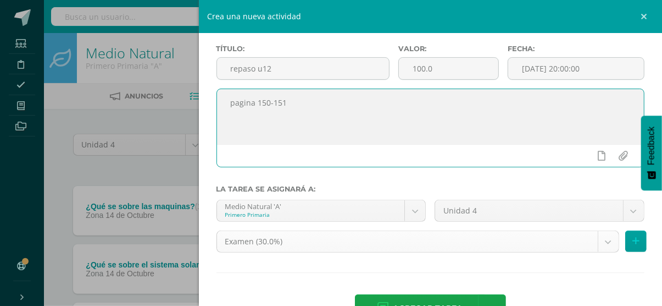
type textarea "pagina 150-151"
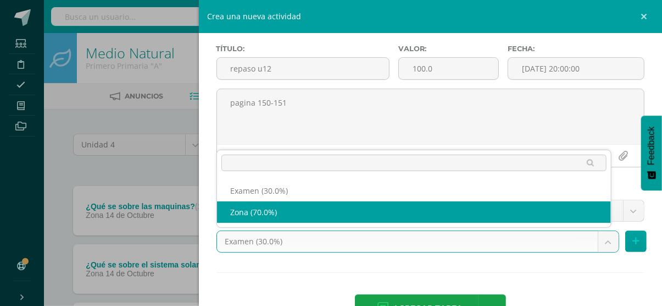
select select "36763"
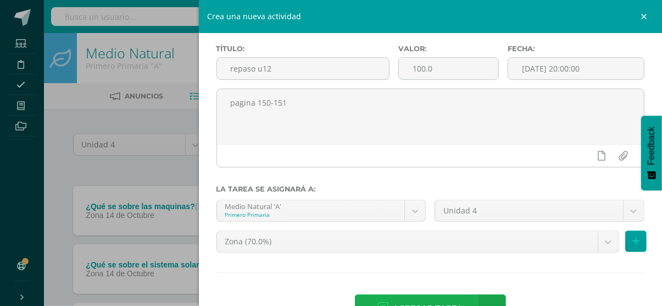
click at [393, 300] on span "Agregar tarea" at bounding box center [428, 308] width 70 height 27
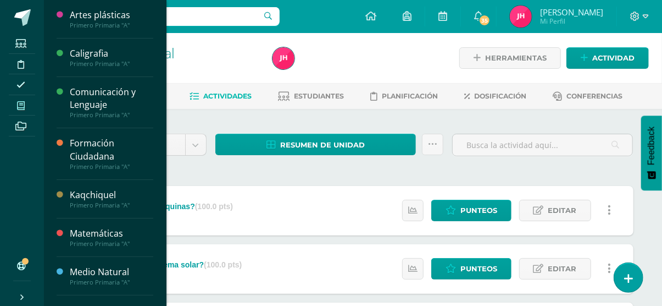
click at [28, 107] on span at bounding box center [21, 105] width 25 height 15
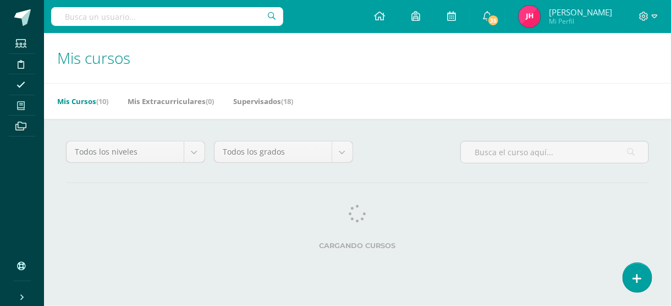
click at [16, 105] on span at bounding box center [21, 105] width 25 height 15
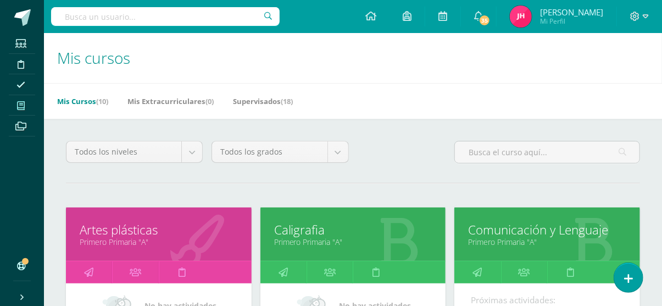
click at [19, 105] on icon at bounding box center [21, 105] width 8 height 9
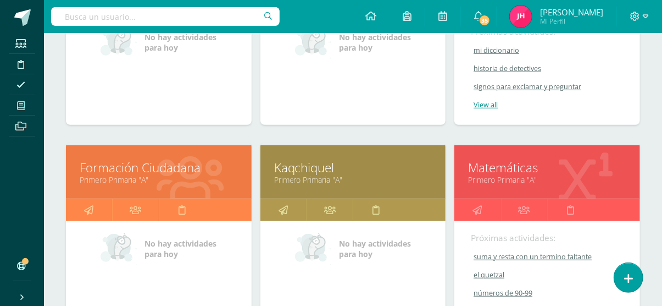
scroll to position [270, 0]
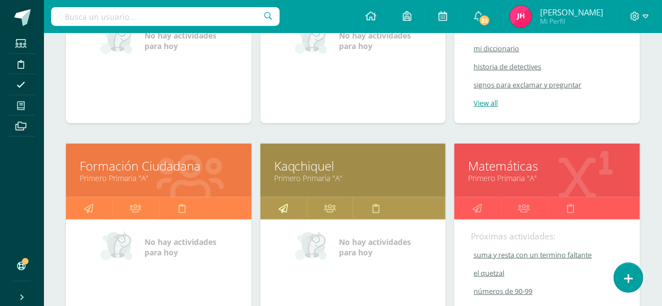
click at [289, 211] on link at bounding box center [284, 208] width 46 height 22
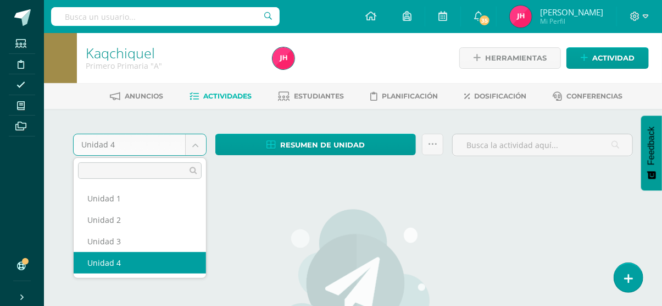
click at [195, 150] on body "Estudiantes Disciplina Asistencia Mis cursos Archivos Soporte Ayuda Reportar un…" at bounding box center [331, 237] width 662 height 475
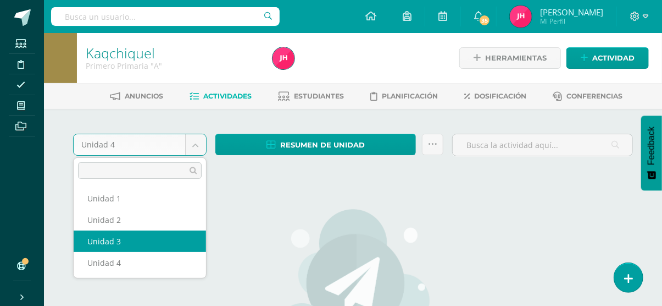
select select "Unidad 3"
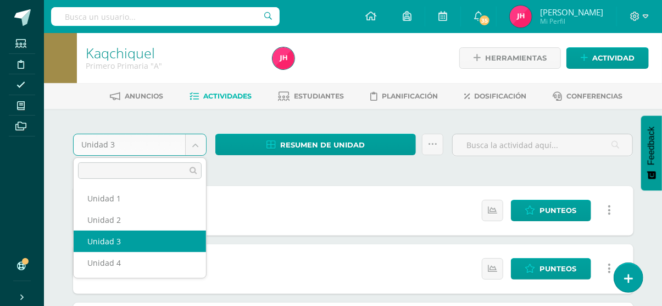
click at [169, 153] on body "Estudiantes Disciplina Asistencia Mis cursos Archivos Soporte Ayuda Reportar un…" at bounding box center [331, 241] width 662 height 483
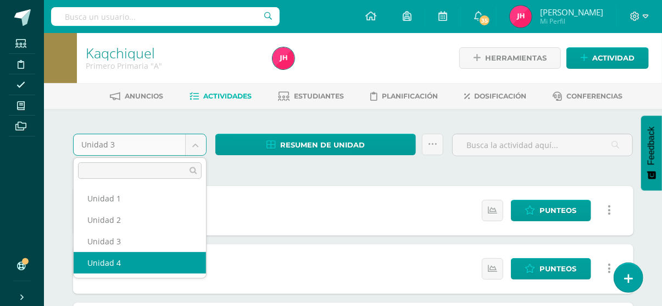
select select "Unidad 4"
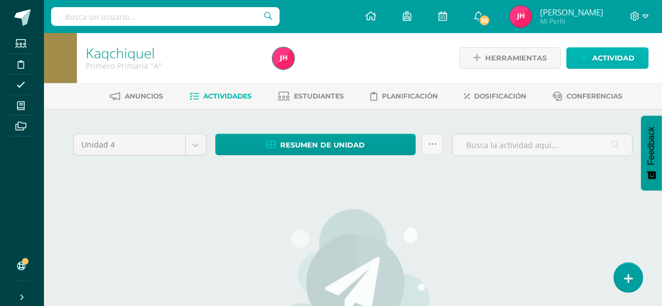
click at [605, 53] on span "Actividad" at bounding box center [614, 58] width 42 height 20
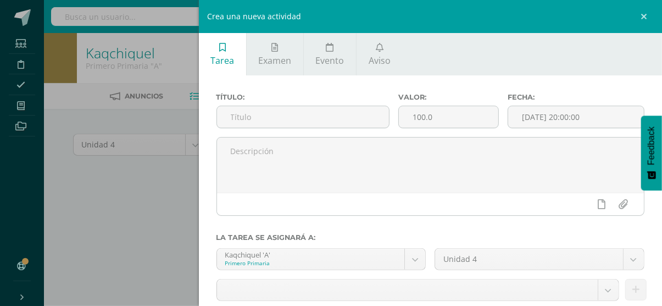
click at [151, 206] on div "Crea una nueva actividad Tarea Examen Evento Aviso Título: Valor: 100.0 Fecha: …" at bounding box center [331, 153] width 662 height 306
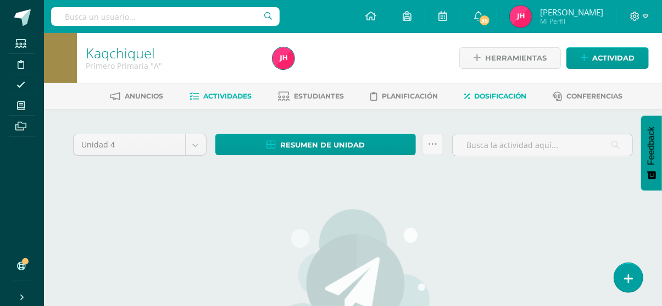
click at [476, 102] on link "Dosificación" at bounding box center [496, 96] width 62 height 18
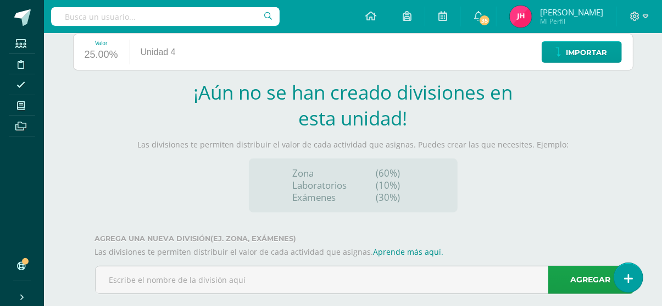
scroll to position [142, 0]
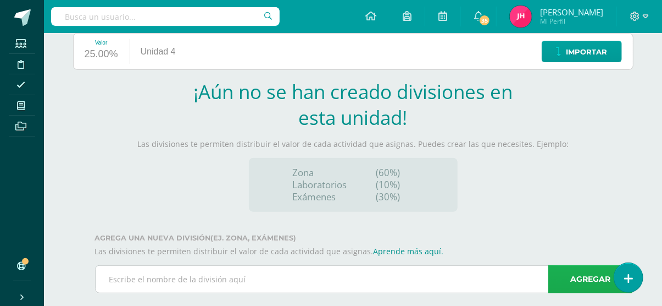
click at [570, 282] on link "Agregar" at bounding box center [591, 279] width 85 height 28
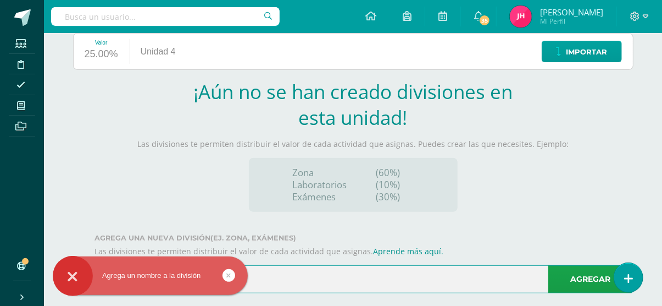
click at [478, 286] on input "text" at bounding box center [365, 279] width 538 height 27
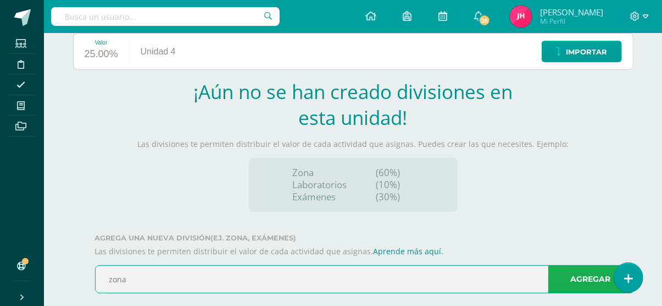
type input "zona"
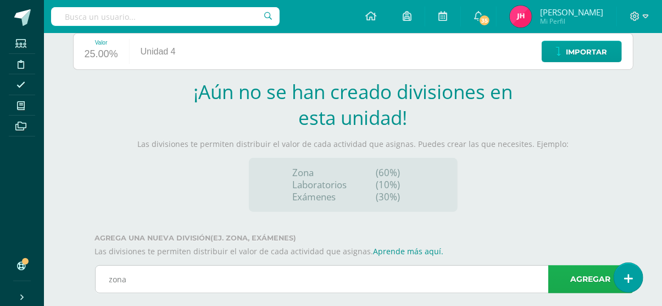
click at [589, 279] on link "Agregar" at bounding box center [591, 279] width 85 height 28
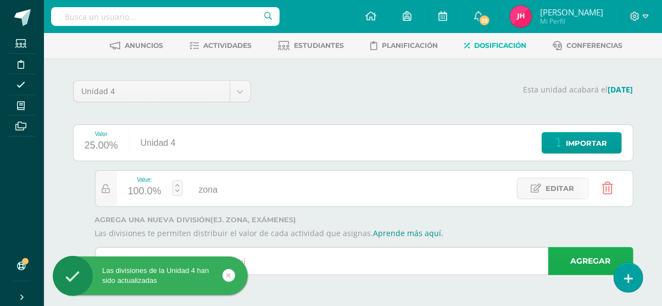
scroll to position [50, 0]
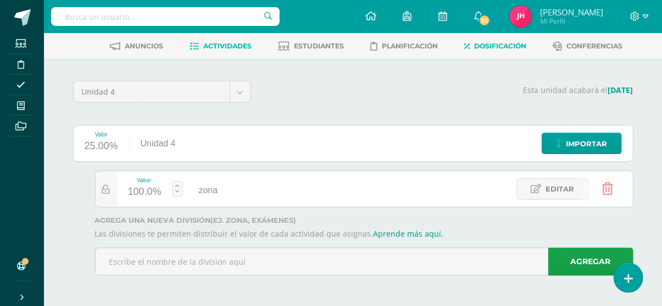
click at [241, 48] on span "Actividades" at bounding box center [227, 46] width 48 height 8
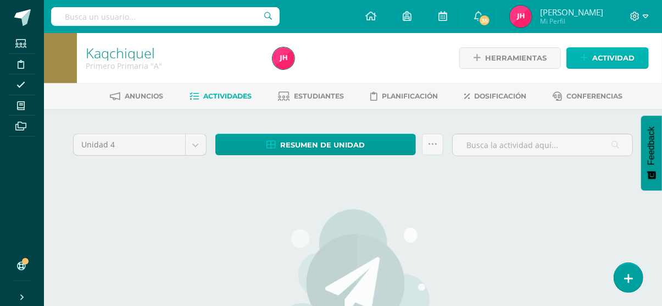
click at [628, 56] on span "Actividad" at bounding box center [614, 58] width 42 height 20
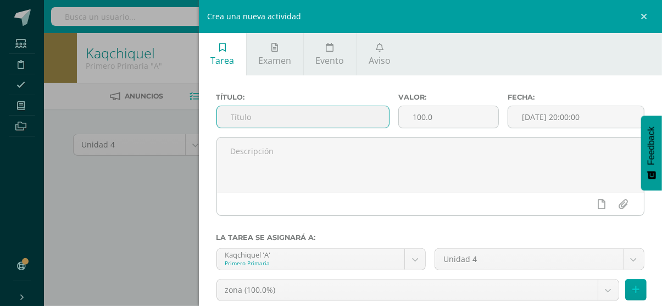
click at [339, 113] on input "text" at bounding box center [303, 116] width 172 height 21
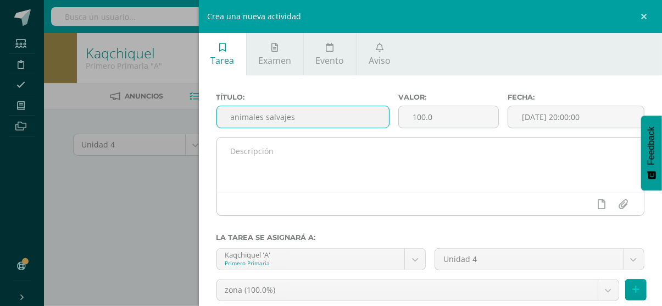
type input "animales salvajes"
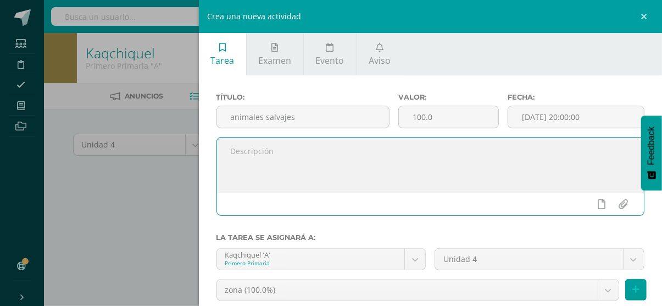
click at [325, 169] on textarea at bounding box center [431, 164] width 428 height 55
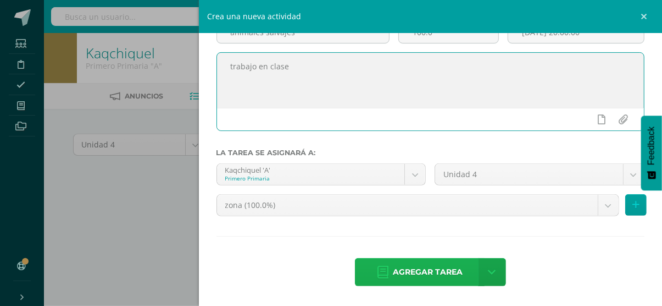
type textarea "trabajo en clase"
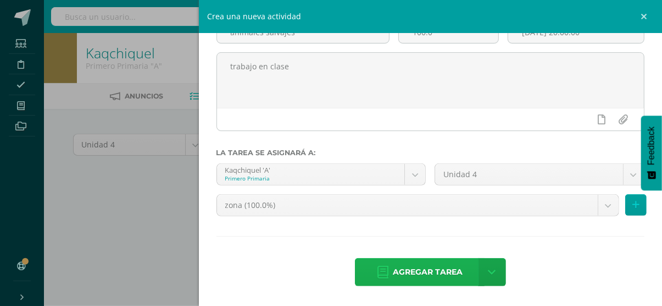
click at [408, 265] on span "Agregar tarea" at bounding box center [428, 271] width 70 height 27
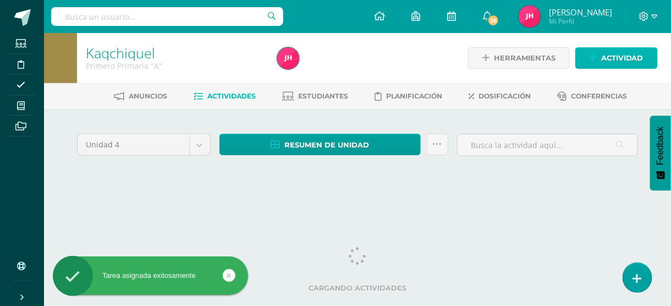
click at [623, 54] on span "Actividad" at bounding box center [622, 58] width 42 height 20
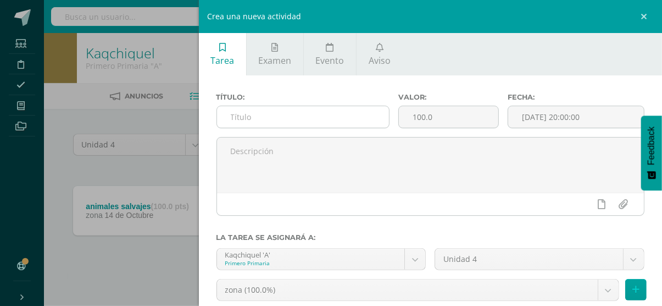
click at [356, 122] on input "text" at bounding box center [303, 116] width 172 height 21
type input "s"
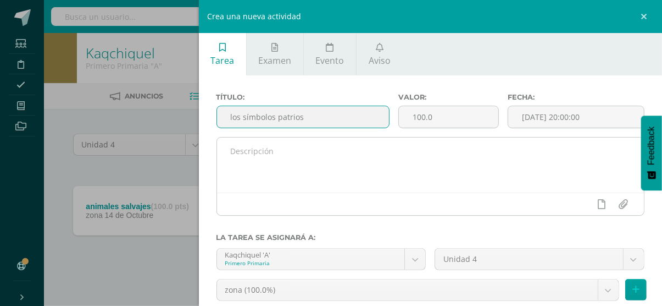
type input "los símbolos patrios"
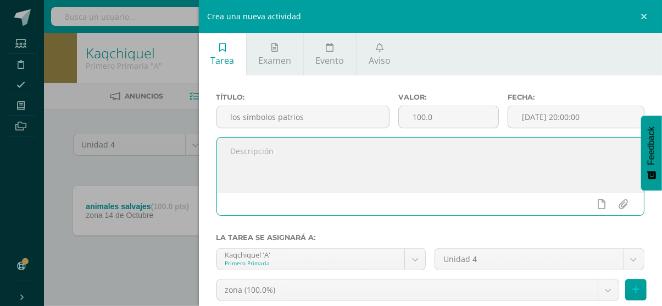
click at [284, 163] on textarea at bounding box center [431, 164] width 428 height 55
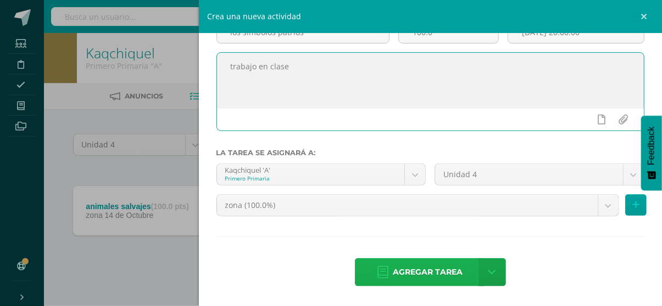
type textarea "trabajo en clase"
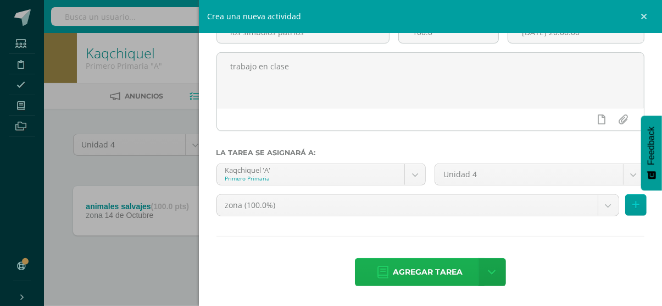
click at [397, 268] on span "Agregar tarea" at bounding box center [428, 271] width 70 height 27
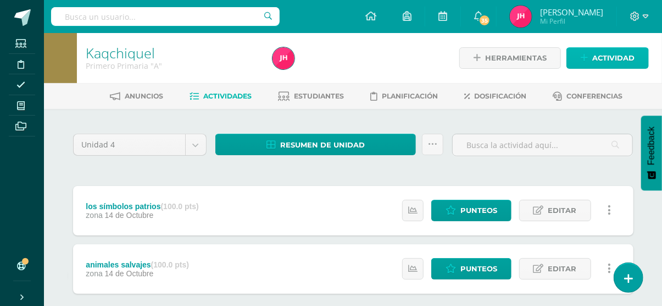
click at [618, 57] on span "Actividad" at bounding box center [614, 58] width 42 height 20
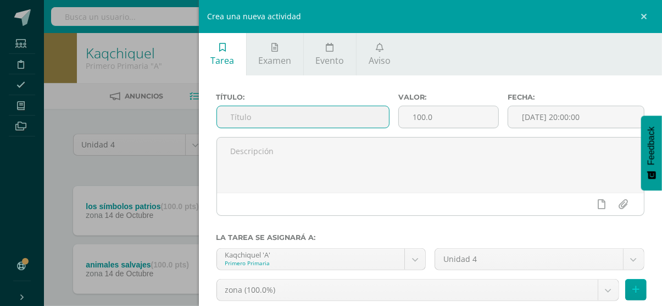
click at [285, 127] on input "text" at bounding box center [303, 116] width 172 height 21
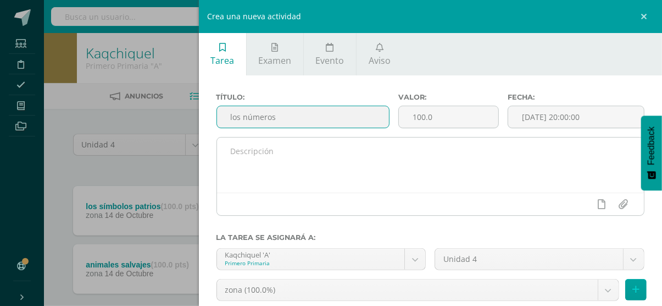
type input "los números"
click at [289, 137] on div at bounding box center [431, 176] width 429 height 79
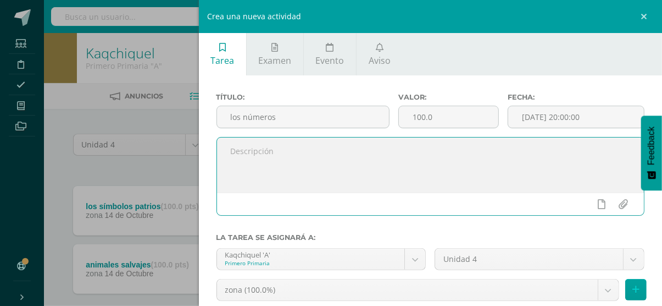
click at [283, 150] on textarea at bounding box center [431, 164] width 428 height 55
type textarea "p"
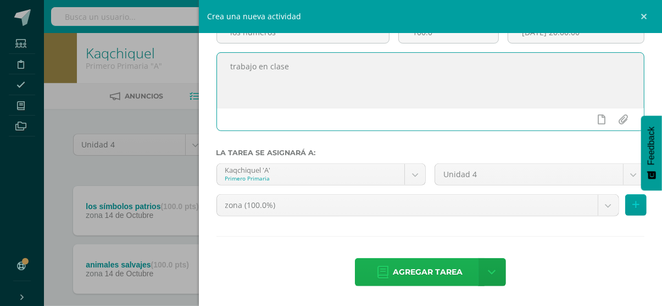
type textarea "trabajo en clase"
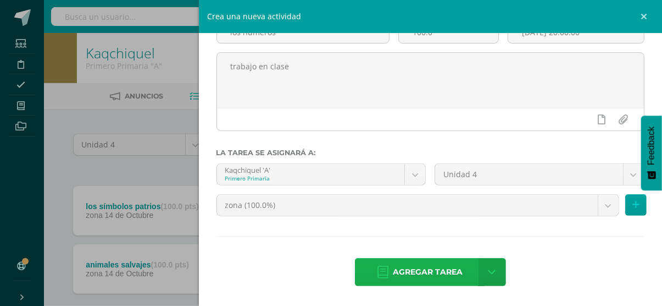
click at [417, 283] on span "Agregar tarea" at bounding box center [428, 271] width 70 height 27
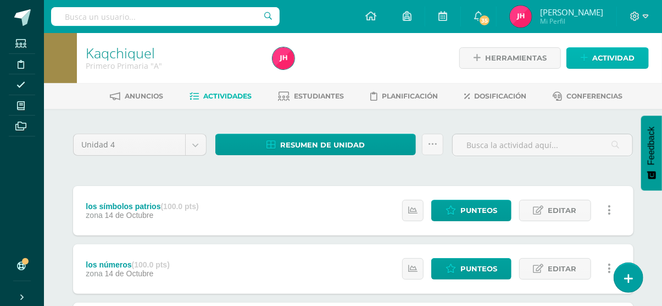
click at [604, 67] on span "Actividad" at bounding box center [614, 58] width 42 height 20
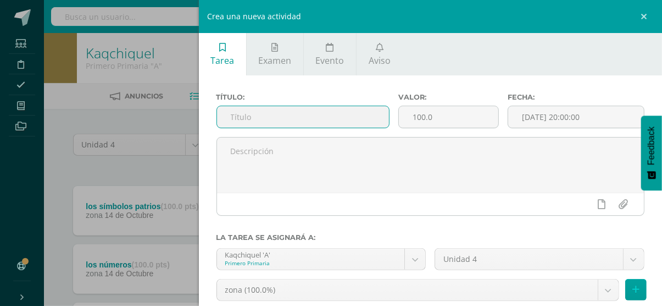
click at [301, 116] on input "text" at bounding box center [303, 116] width 172 height 21
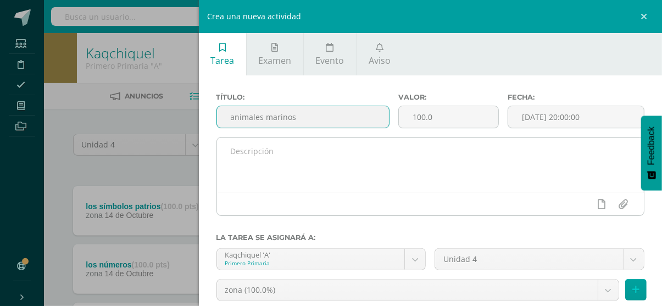
type input "animales marinos"
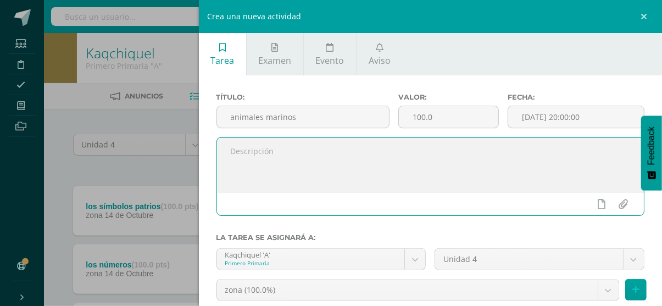
click at [276, 168] on textarea at bounding box center [431, 164] width 428 height 55
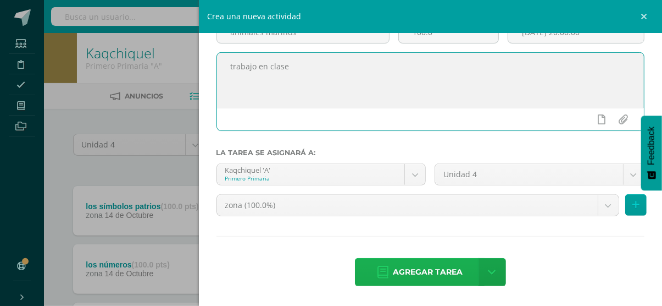
type textarea "trabajo en clase"
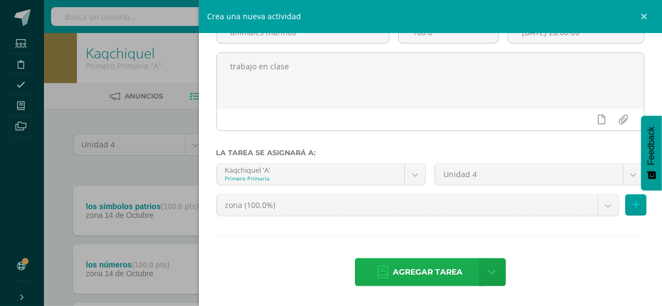
click at [419, 273] on span "Agregar tarea" at bounding box center [428, 271] width 70 height 27
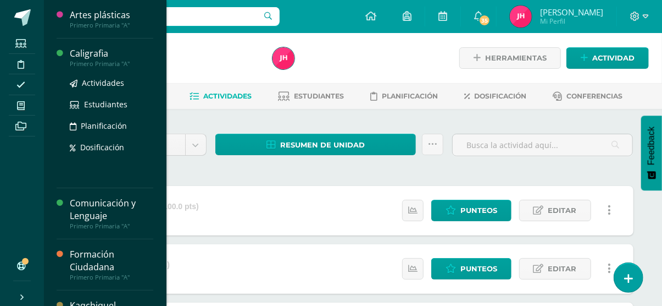
click at [90, 48] on div "Caligrafia" at bounding box center [112, 53] width 84 height 13
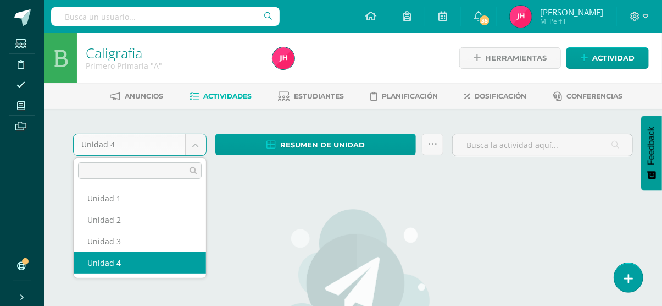
click at [190, 140] on body "Estudiantes Disciplina Asistencia Mis cursos Archivos Soporte Ayuda Reportar un…" at bounding box center [331, 237] width 662 height 475
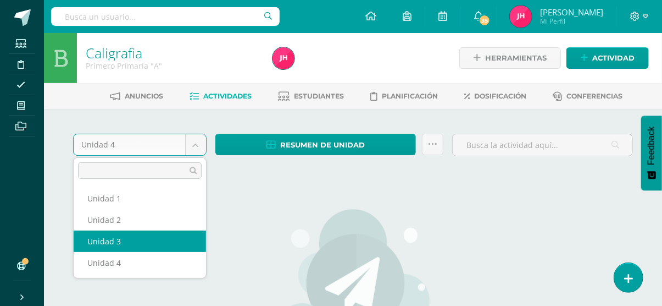
select select "Unidad 3"
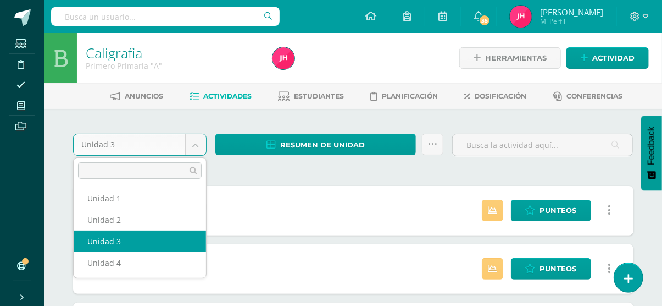
click at [179, 143] on body "Estudiantes Disciplina Asistencia Mis cursos Archivos Soporte Ayuda Reportar un…" at bounding box center [331, 241] width 662 height 483
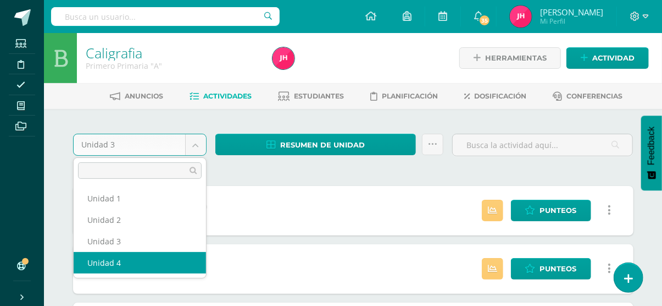
select select "Unidad 4"
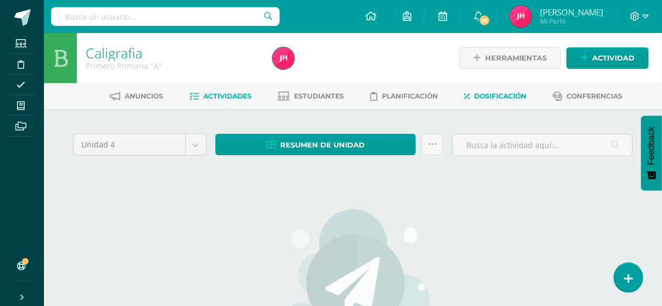
click at [511, 92] on span "Dosificación" at bounding box center [500, 96] width 52 height 8
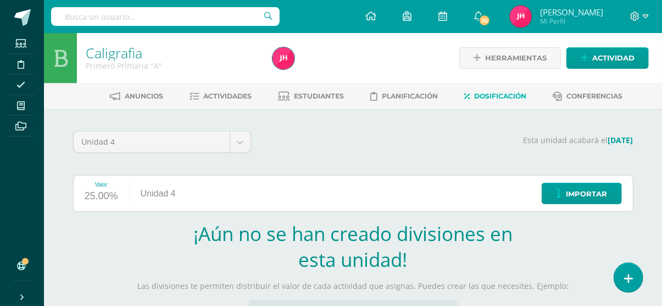
click at [340, 246] on h2 "¡Aún no se han creado divisiones en esta unidad!" at bounding box center [353, 246] width 324 height 52
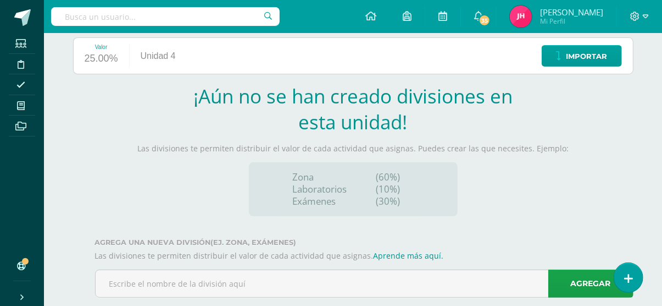
scroll to position [159, 0]
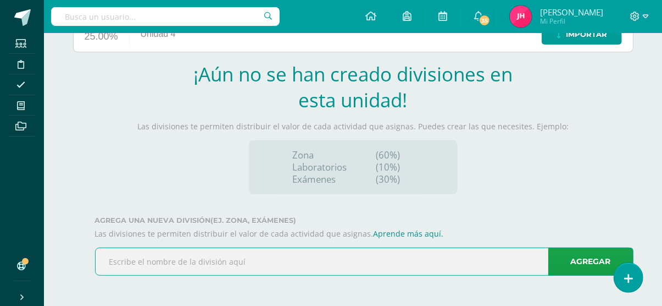
click at [337, 266] on input "text" at bounding box center [365, 261] width 538 height 27
type input "zona"
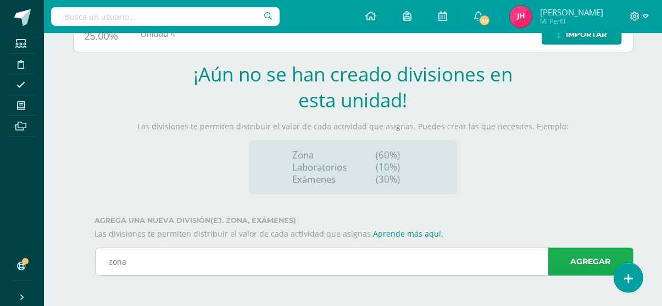
click at [602, 254] on link "Agregar" at bounding box center [591, 261] width 85 height 28
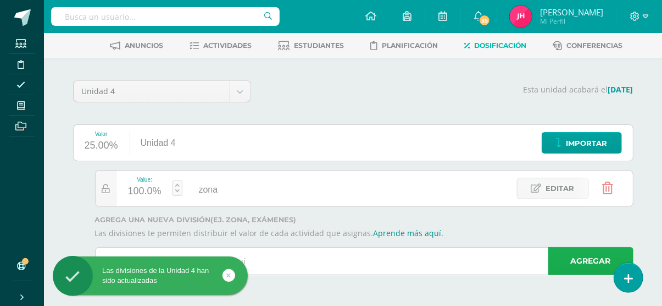
scroll to position [50, 0]
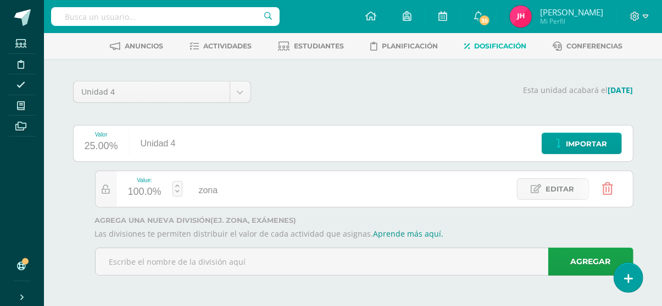
click at [252, 43] on ul "Anuncios Actividades Estudiantes Planificación Dosificación Conferencias" at bounding box center [366, 46] width 618 height 18
click at [247, 44] on span "Actividades" at bounding box center [227, 46] width 48 height 8
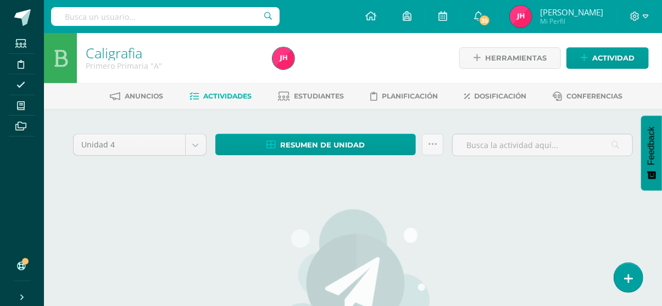
click at [602, 73] on div "Herramientas Detalle de asistencias Actividad" at bounding box center [555, 58] width 190 height 50
click at [607, 55] on span "Actividad" at bounding box center [614, 58] width 42 height 20
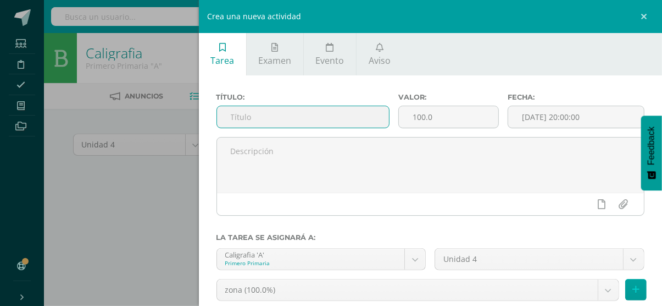
click at [350, 123] on input "text" at bounding box center [303, 116] width 172 height 21
click at [350, 123] on input "PL, PR, CL, CR," at bounding box center [303, 116] width 172 height 21
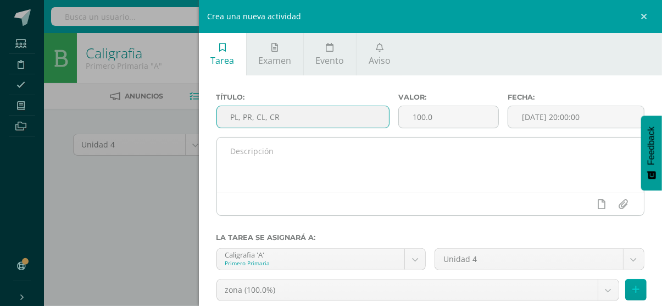
type input "PL, PR, CL, CR"
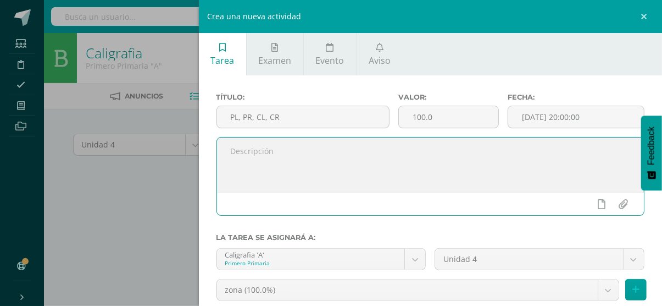
click at [411, 153] on textarea at bounding box center [431, 164] width 428 height 55
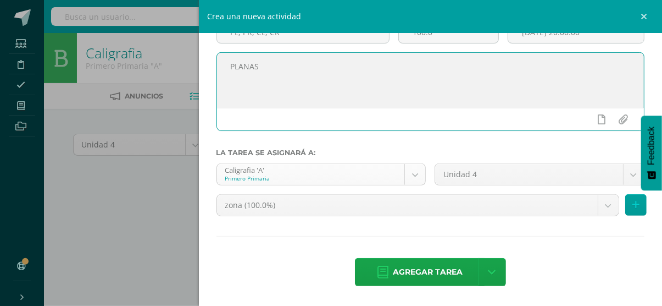
type textarea "PLANAS"
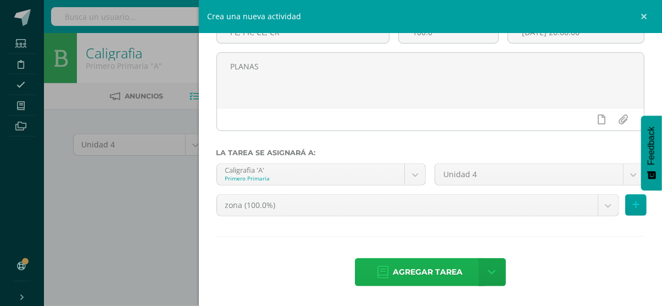
click at [408, 263] on span "Agregar tarea" at bounding box center [428, 271] width 70 height 27
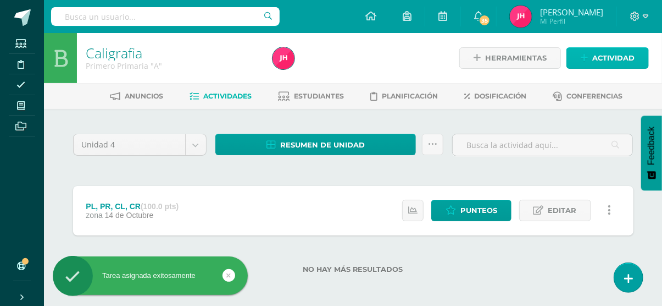
click at [598, 56] on span "Actividad" at bounding box center [614, 58] width 42 height 20
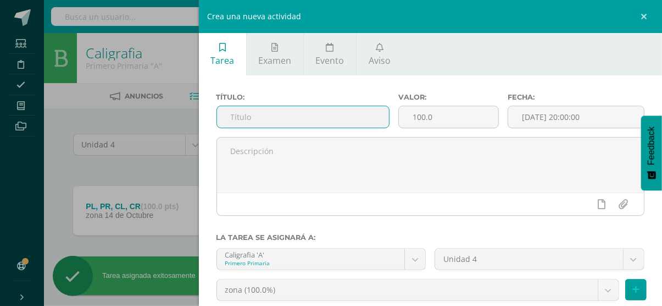
click at [301, 113] on input "text" at bounding box center [303, 116] width 172 height 21
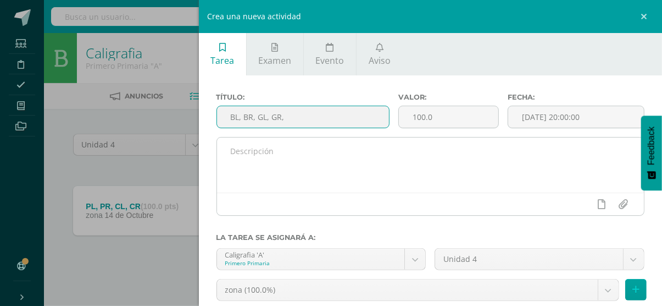
type input "BL, BR, GL, GR,"
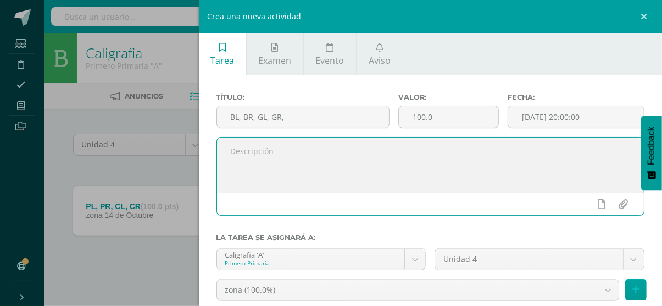
click at [284, 163] on textarea at bounding box center [431, 164] width 428 height 55
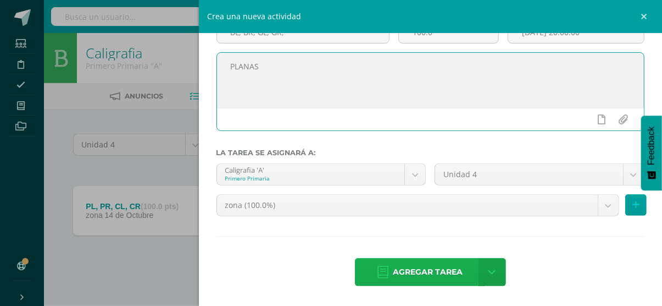
type textarea "PLANAS"
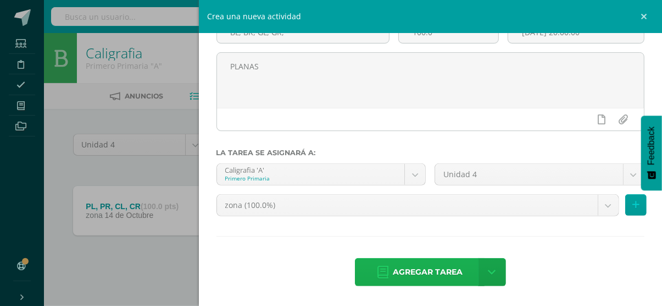
click at [369, 266] on link "Agregar tarea" at bounding box center [420, 272] width 130 height 28
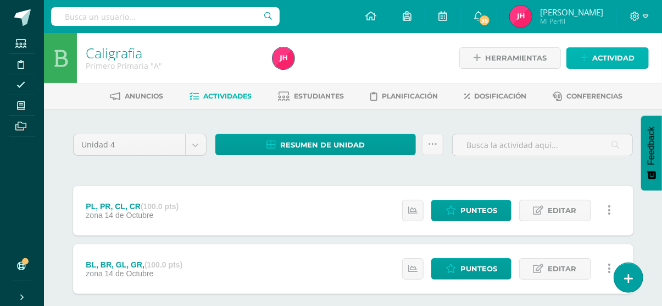
click at [600, 67] on span "Actividad" at bounding box center [614, 58] width 42 height 20
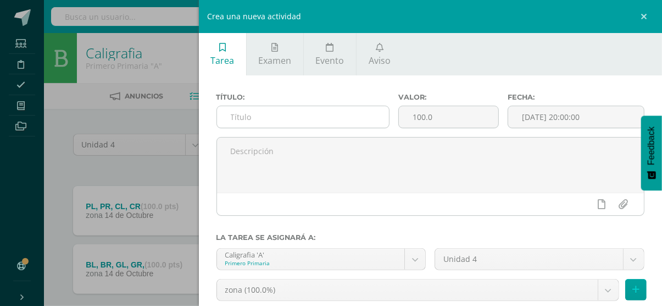
click at [316, 119] on input "text" at bounding box center [303, 116] width 172 height 21
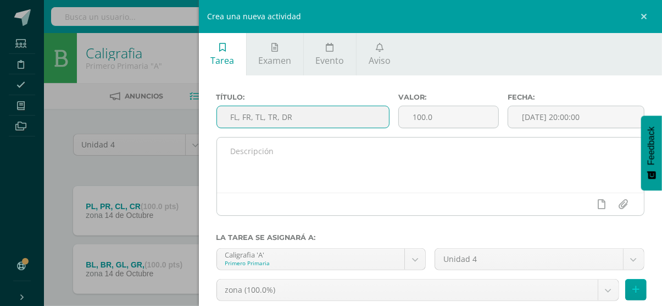
type input "FL, FR, TL, TR, DR"
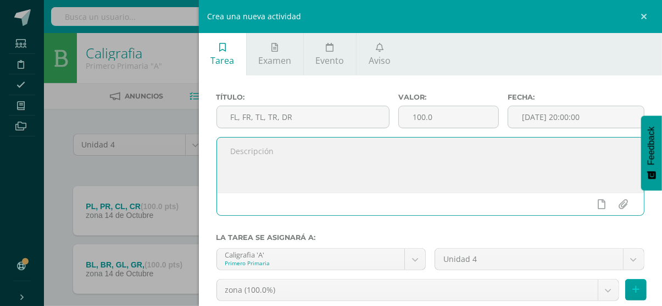
click at [292, 170] on textarea at bounding box center [431, 164] width 428 height 55
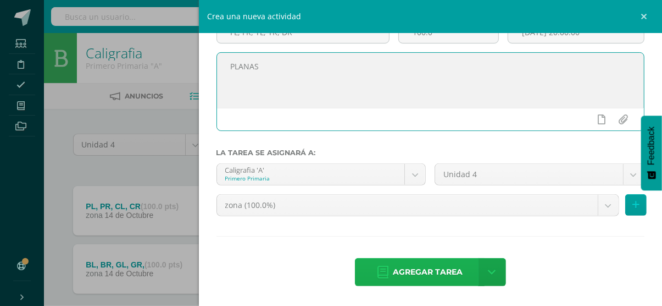
type textarea "PLANAS"
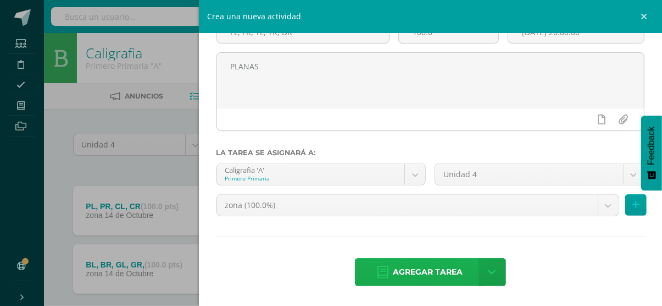
click at [412, 277] on span "Agregar tarea" at bounding box center [428, 271] width 70 height 27
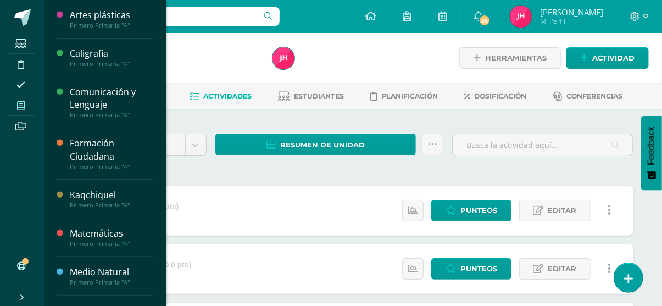
click at [22, 108] on icon at bounding box center [21, 105] width 8 height 9
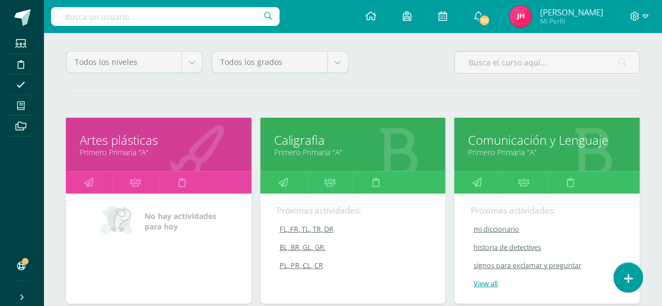
scroll to position [89, 0]
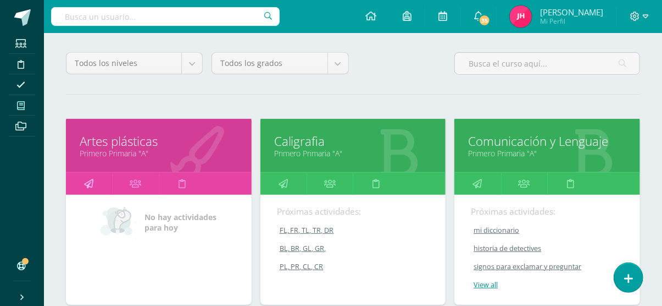
click at [85, 176] on icon at bounding box center [88, 183] width 9 height 21
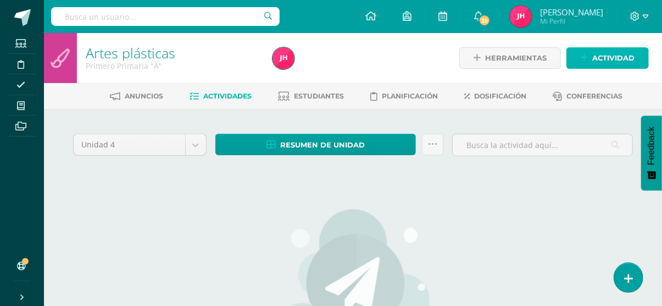
click at [585, 51] on link "Actividad" at bounding box center [608, 57] width 82 height 21
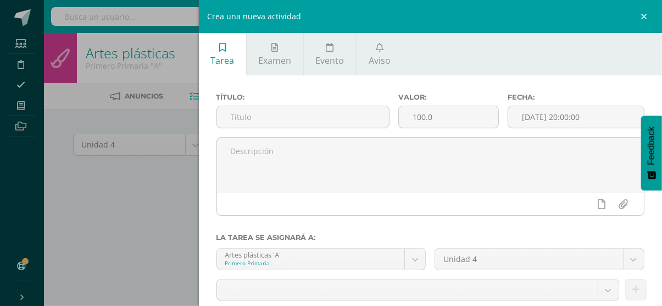
click at [145, 153] on div "Crea una nueva actividad Tarea Examen Evento Aviso Título: Valor: 100.0 Fecha: …" at bounding box center [331, 153] width 662 height 306
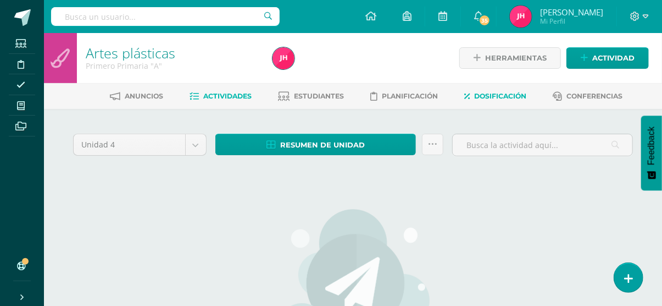
click at [476, 97] on link "Dosificación" at bounding box center [496, 96] width 62 height 18
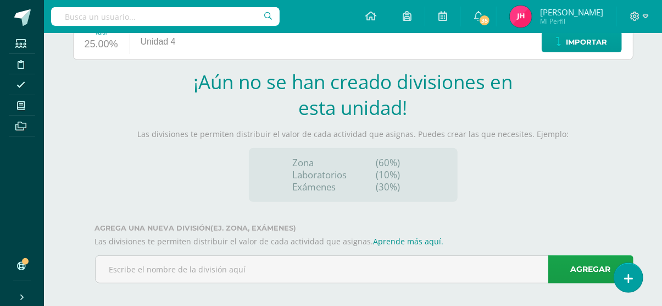
scroll to position [152, 0]
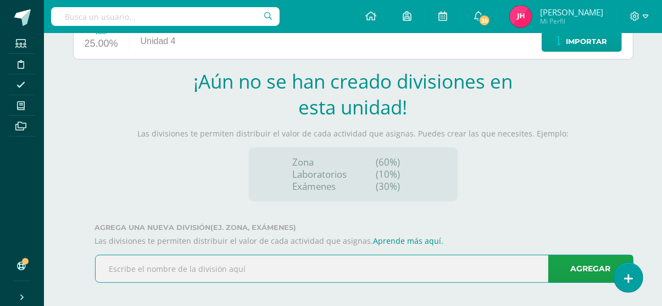
click at [379, 272] on input "text" at bounding box center [365, 268] width 538 height 27
type input "Zona"
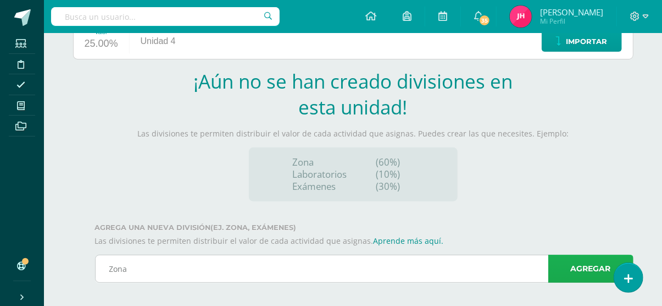
click at [589, 267] on link "Agregar" at bounding box center [591, 269] width 85 height 28
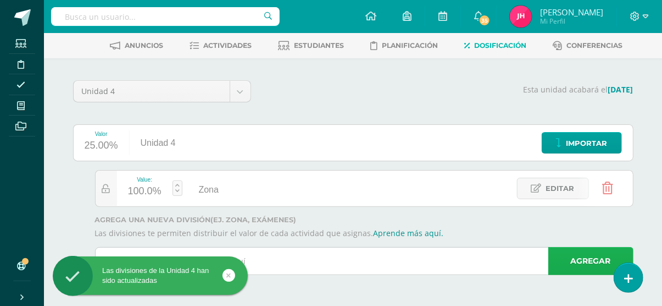
scroll to position [50, 0]
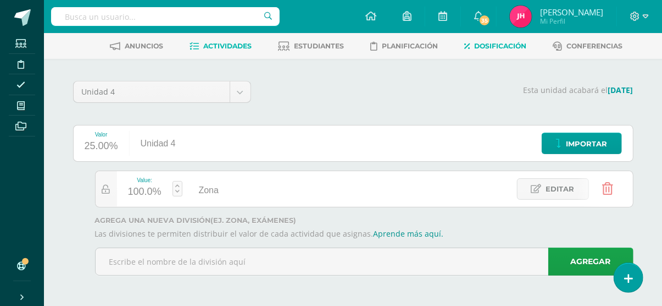
click at [216, 50] on link "Actividades" at bounding box center [221, 46] width 62 height 18
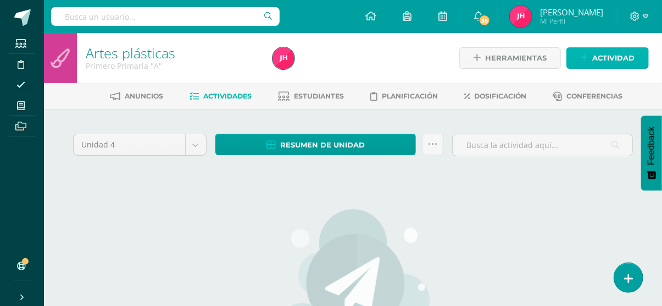
click at [594, 59] on span "Actividad" at bounding box center [614, 58] width 42 height 20
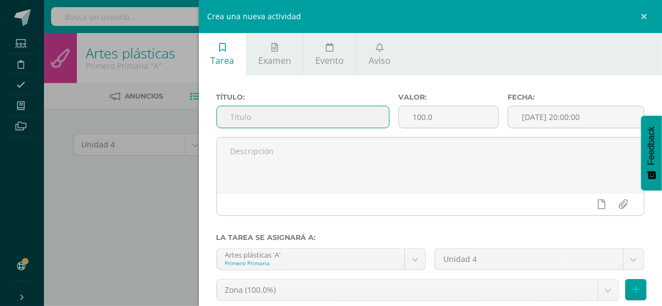
click at [291, 127] on input "text" at bounding box center [303, 116] width 172 height 21
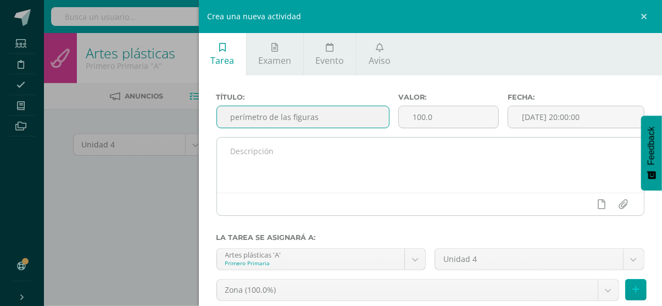
type input "perímetro de las figuras"
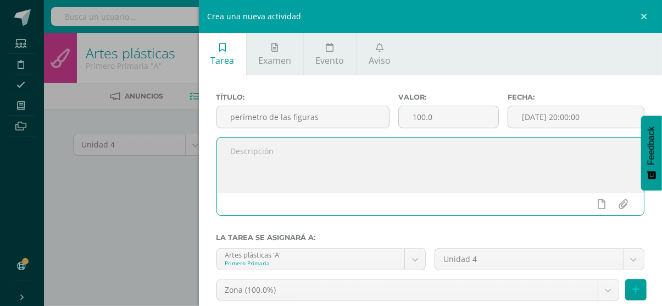
click at [315, 165] on textarea at bounding box center [431, 164] width 428 height 55
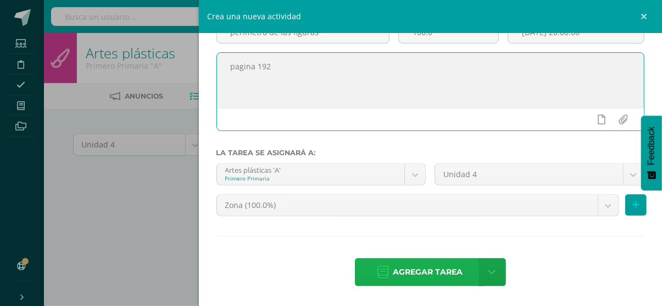
type textarea "pagina 192"
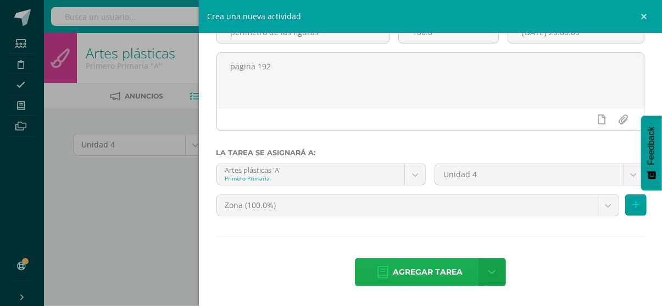
click at [407, 269] on span "Agregar tarea" at bounding box center [428, 271] width 70 height 27
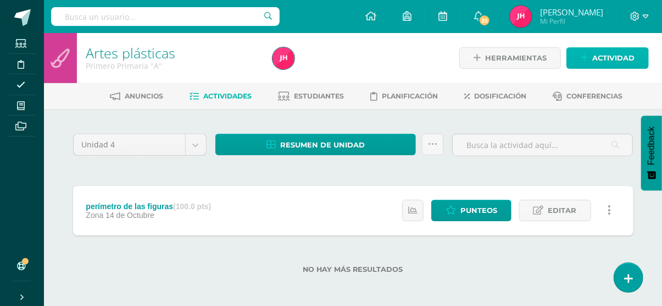
click at [615, 66] on span "Actividad" at bounding box center [614, 58] width 42 height 20
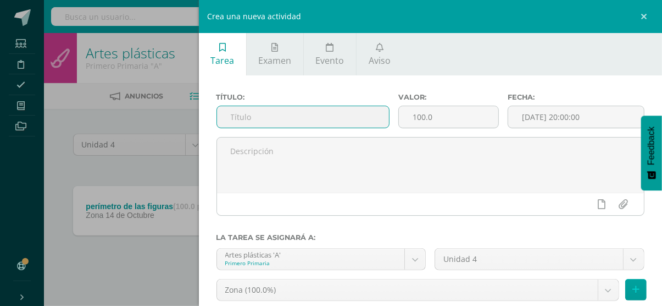
click at [291, 122] on input "text" at bounding box center [303, 116] width 172 height 21
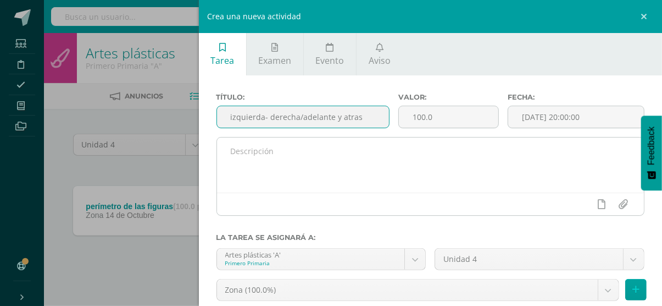
type input "izquierda- derecha/adelante y atras"
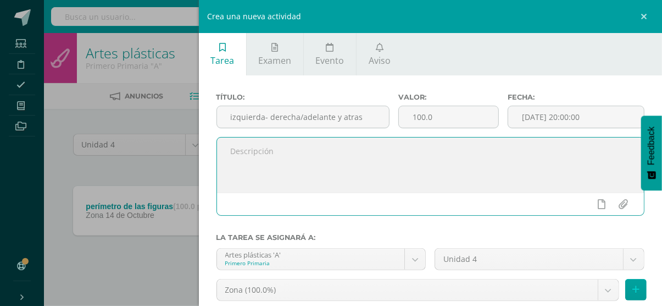
click at [318, 162] on textarea at bounding box center [431, 164] width 428 height 55
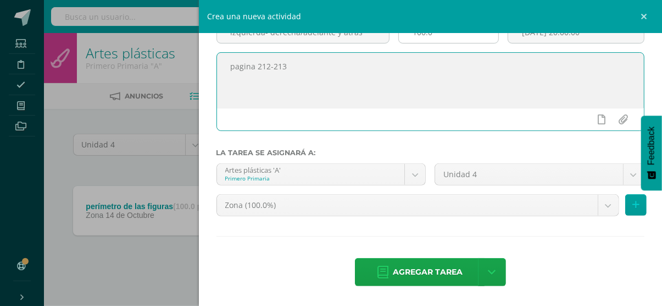
scroll to position [3, 0]
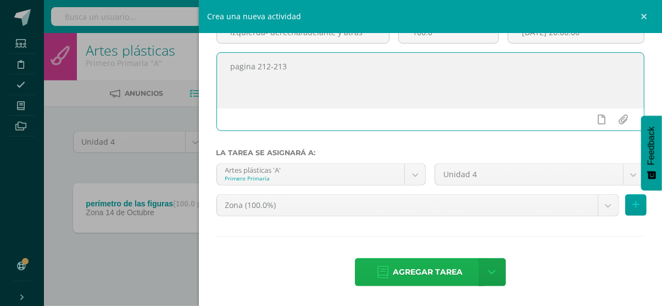
type textarea "pagina 212-213"
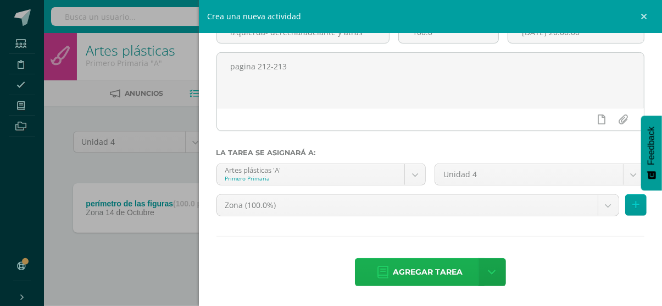
click at [427, 270] on span "Agregar tarea" at bounding box center [428, 271] width 70 height 27
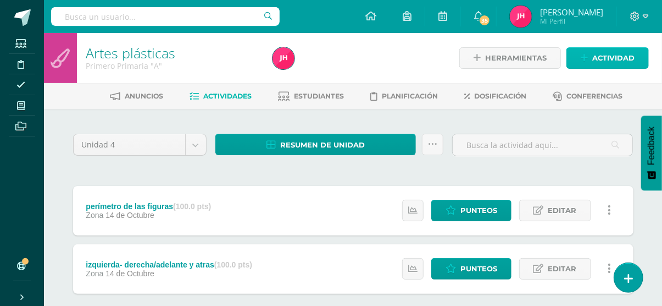
click at [604, 63] on span "Actividad" at bounding box center [614, 58] width 42 height 20
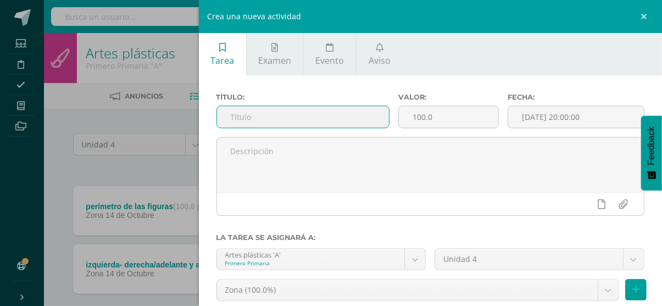
click at [316, 121] on input "text" at bounding box center [303, 116] width 172 height 21
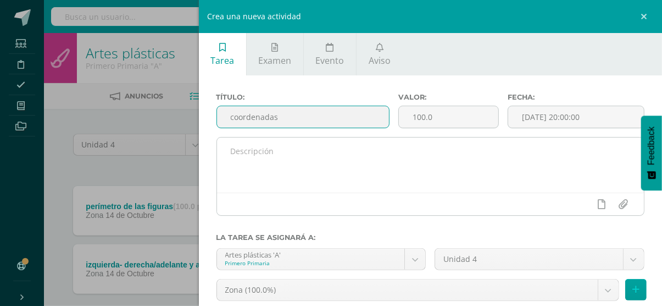
type input "coordenadas"
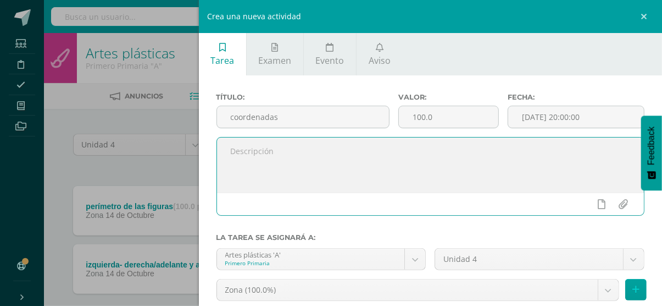
click at [314, 176] on textarea at bounding box center [431, 164] width 428 height 55
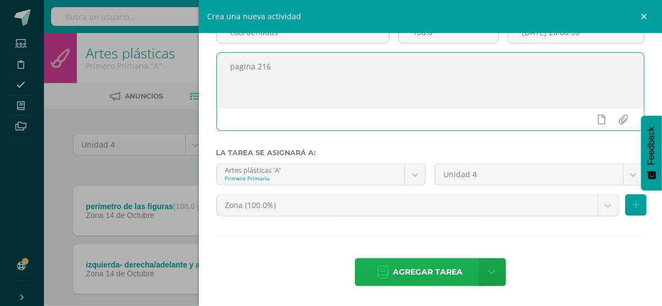
type textarea "pagina 216"
click at [397, 281] on span "Agregar tarea" at bounding box center [428, 271] width 70 height 27
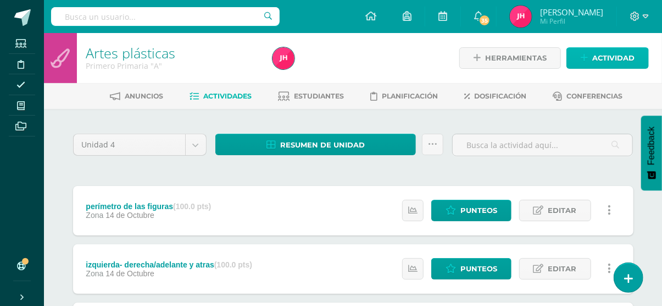
click at [609, 64] on span "Actividad" at bounding box center [614, 58] width 42 height 20
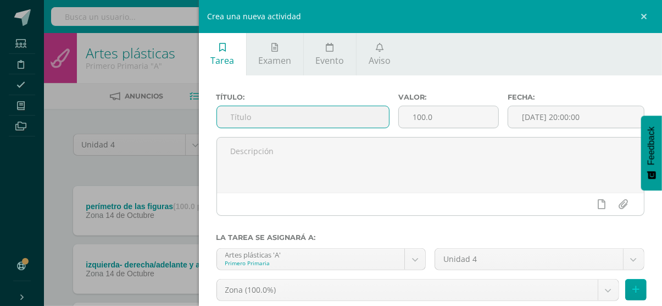
click at [350, 121] on input "text" at bounding box center [303, 116] width 172 height 21
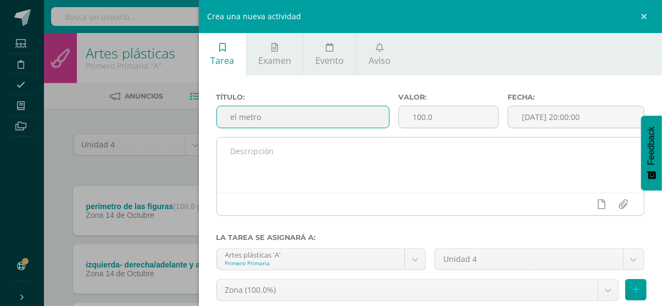
type input "el metro"
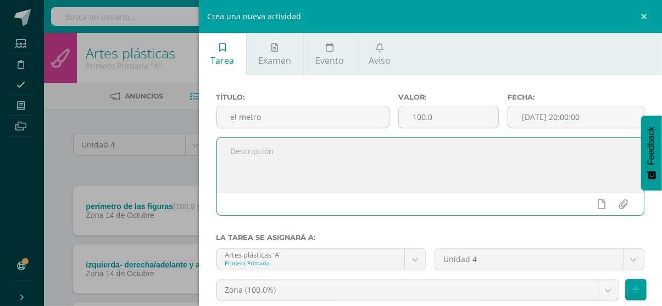
click at [328, 142] on textarea at bounding box center [431, 164] width 428 height 55
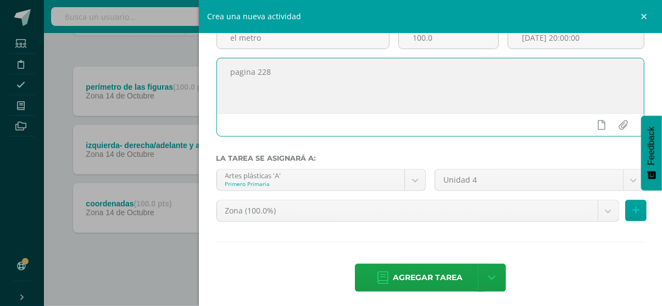
scroll to position [81, 0]
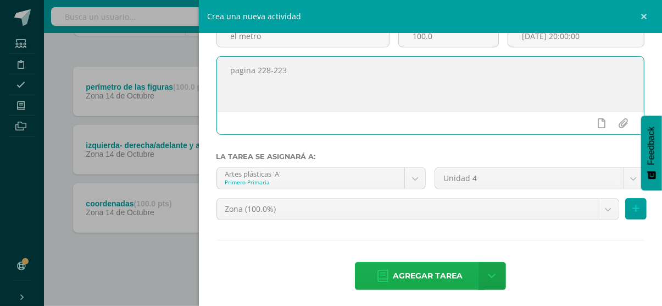
type textarea "pagina 228-223"
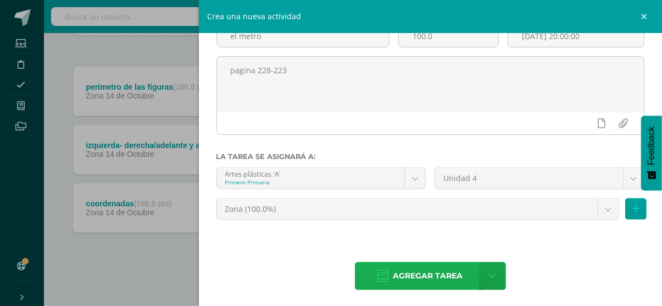
click at [429, 268] on span "Agregar tarea" at bounding box center [428, 275] width 70 height 27
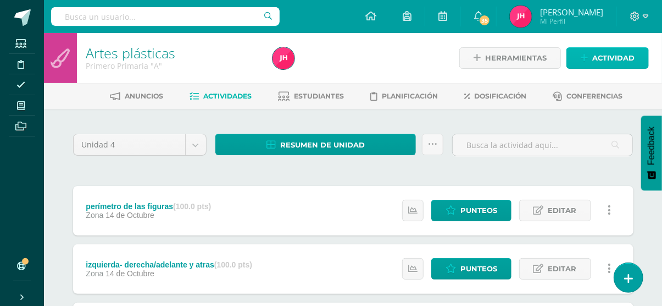
click at [601, 62] on span "Actividad" at bounding box center [614, 58] width 42 height 20
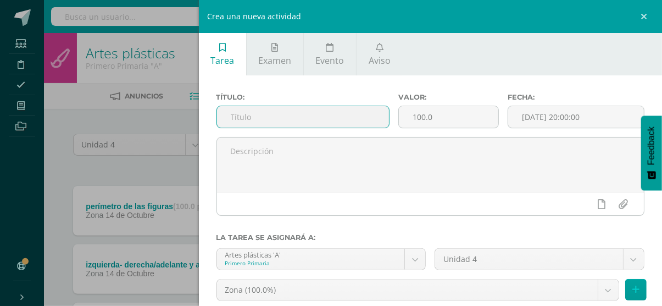
click at [348, 124] on input "text" at bounding box center [303, 116] width 172 height 21
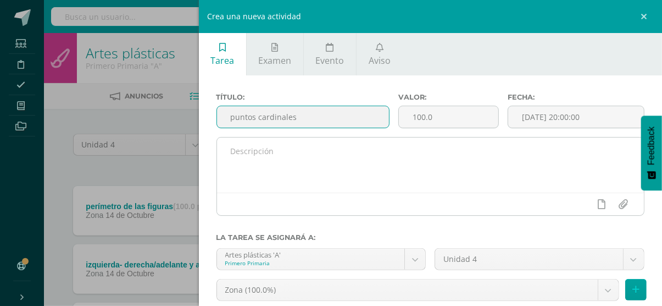
type input "puntos cardinales"
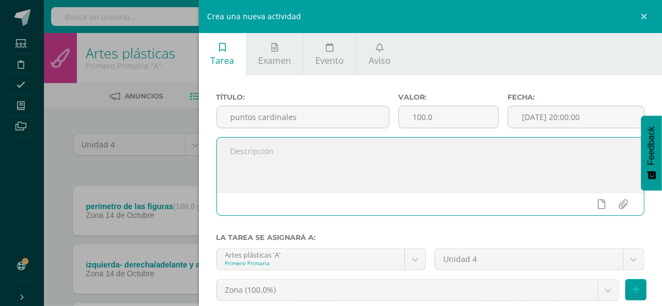
click at [340, 167] on textarea at bounding box center [431, 164] width 428 height 55
type textarea "pagina 232"
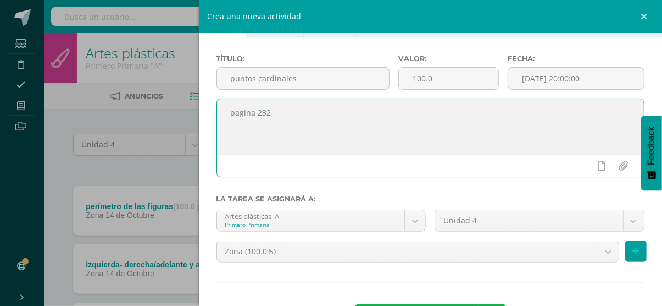
scroll to position [85, 0]
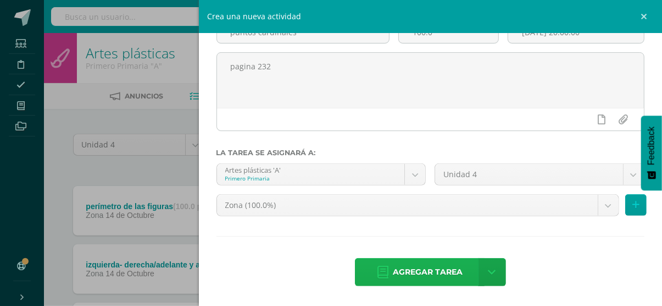
click at [388, 267] on link "Agregar tarea" at bounding box center [420, 272] width 130 height 28
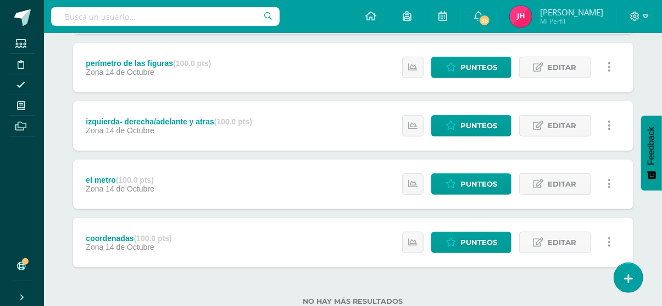
scroll to position [236, 0]
